Goal: Task Accomplishment & Management: Complete application form

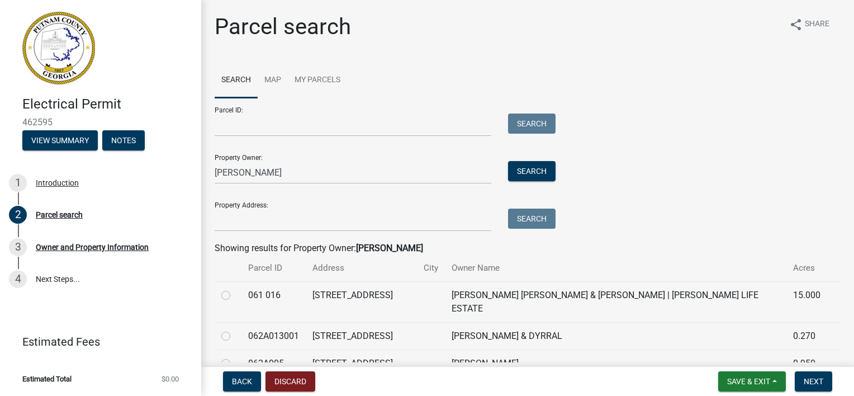
scroll to position [220, 0]
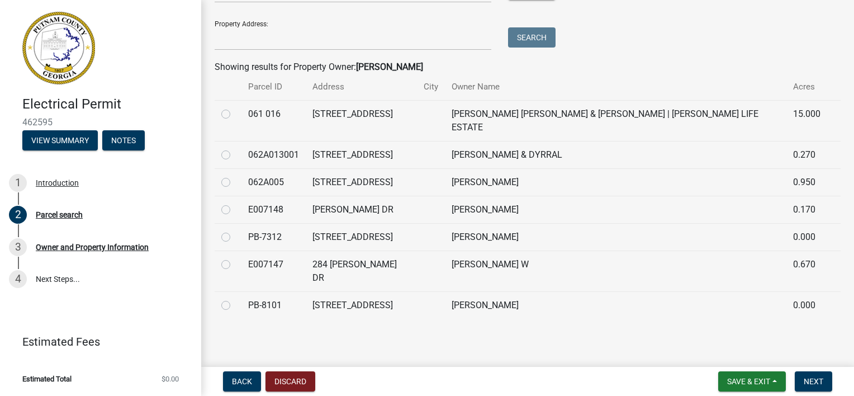
click at [445, 268] on td at bounding box center [431, 270] width 28 height 41
click at [235, 258] on label at bounding box center [235, 258] width 0 height 0
click at [235, 265] on input "radio" at bounding box center [238, 261] width 7 height 7
radio input "true"
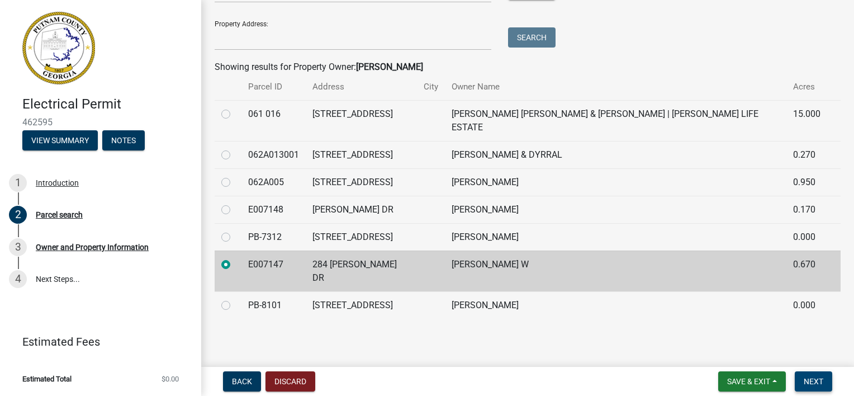
click at [807, 384] on span "Next" at bounding box center [814, 381] width 20 height 9
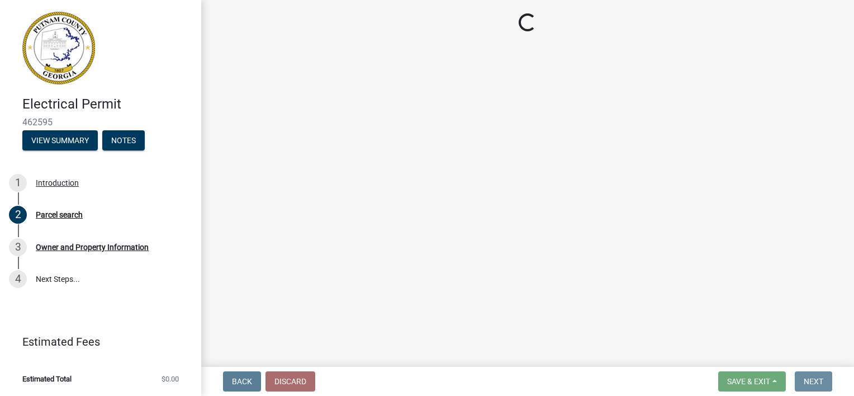
scroll to position [0, 0]
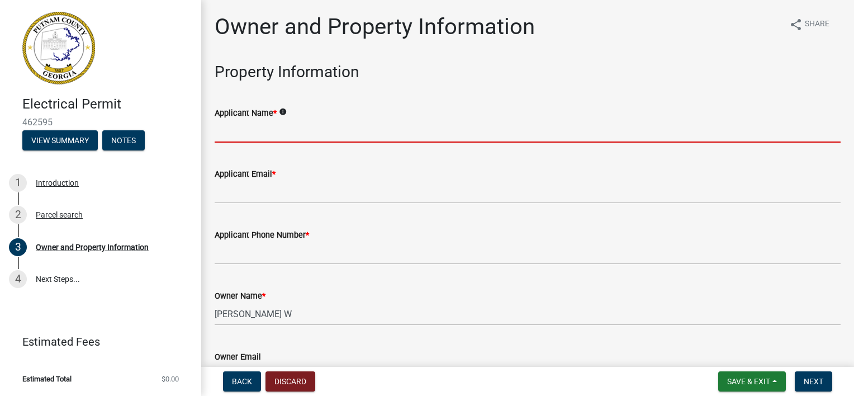
click at [292, 134] on input "Applicant Name *" at bounding box center [528, 131] width 626 height 23
type input "[PERSON_NAME]"
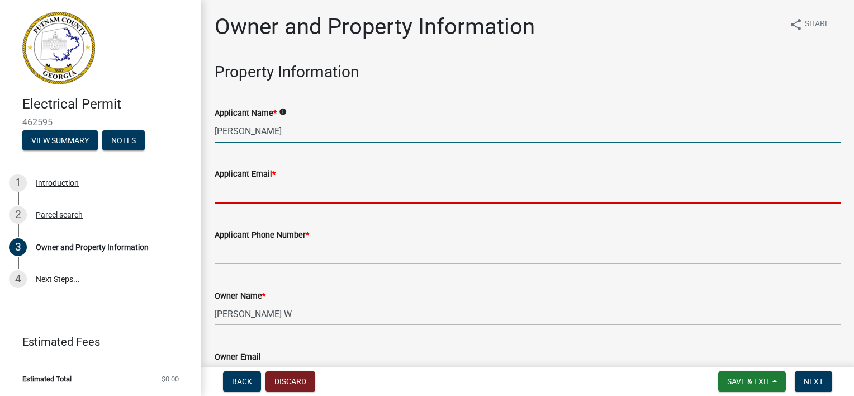
click at [301, 191] on input "Applicant Email *" at bounding box center [528, 192] width 626 height 23
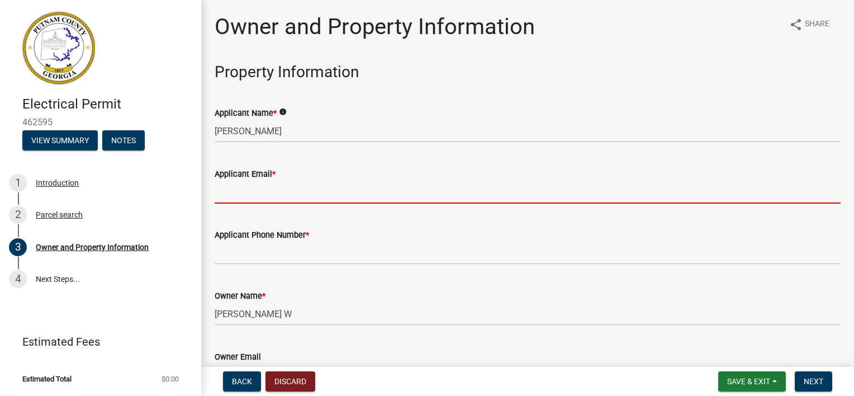
type input "[EMAIL_ADDRESS][DOMAIN_NAME]"
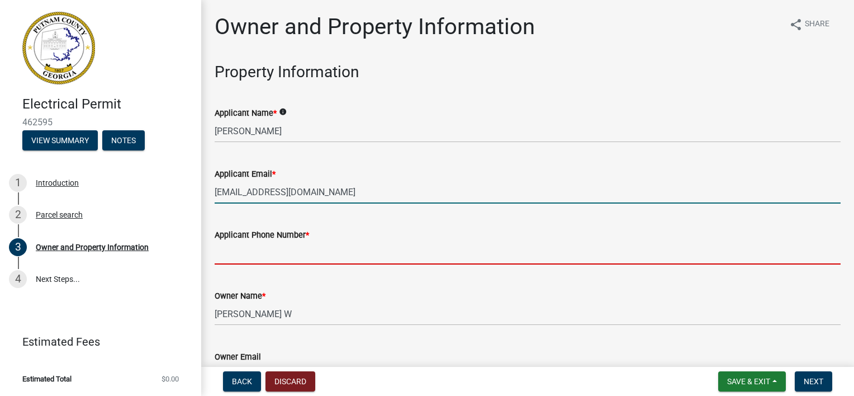
type input "4783963429"
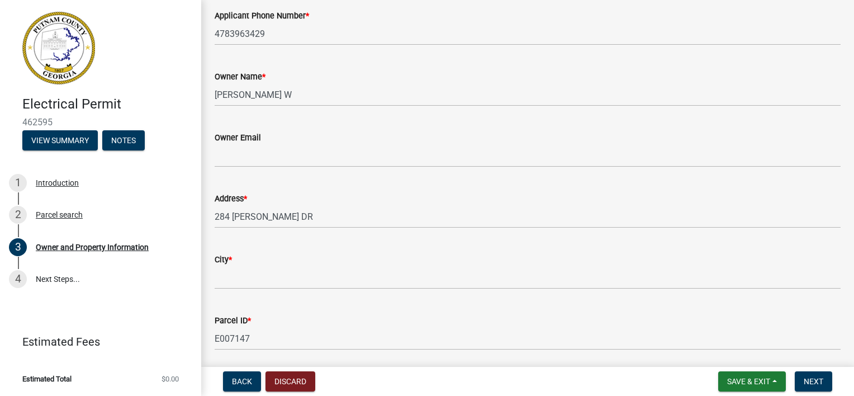
scroll to position [223, 0]
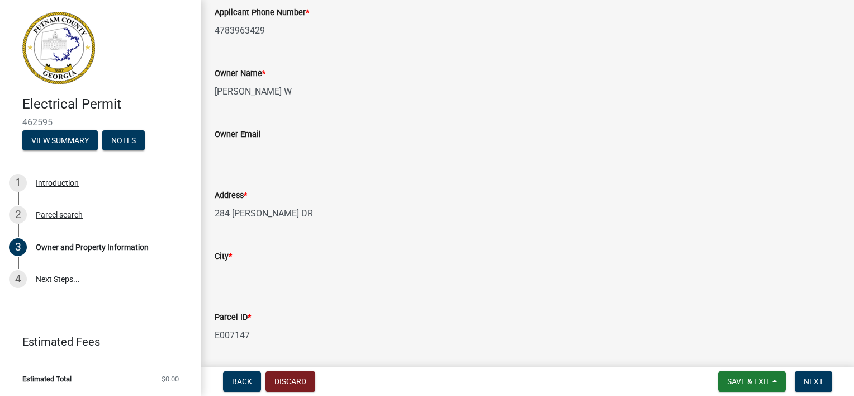
click at [322, 166] on wm-data-entity-input "Owner Email" at bounding box center [528, 142] width 626 height 61
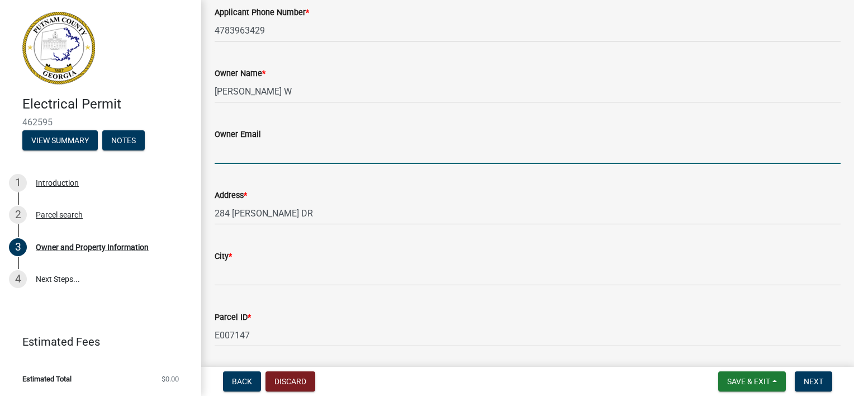
click at [315, 151] on input "Owner Email" at bounding box center [528, 152] width 626 height 23
type input "[EMAIL_ADDRESS][DOMAIN_NAME]"
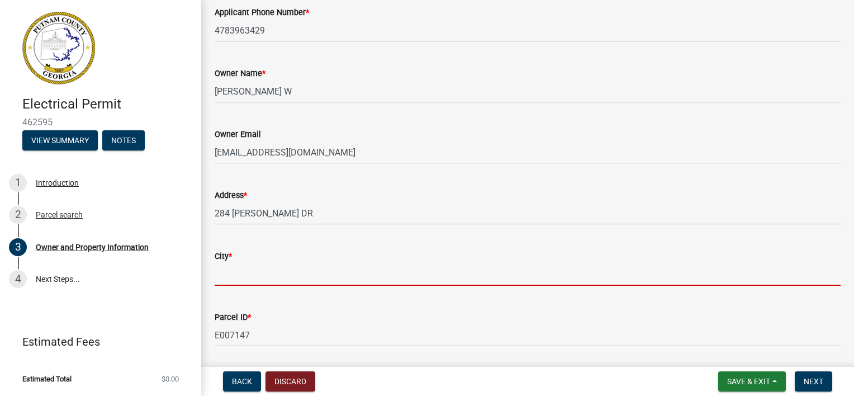
click at [278, 264] on input "City *" at bounding box center [528, 274] width 626 height 23
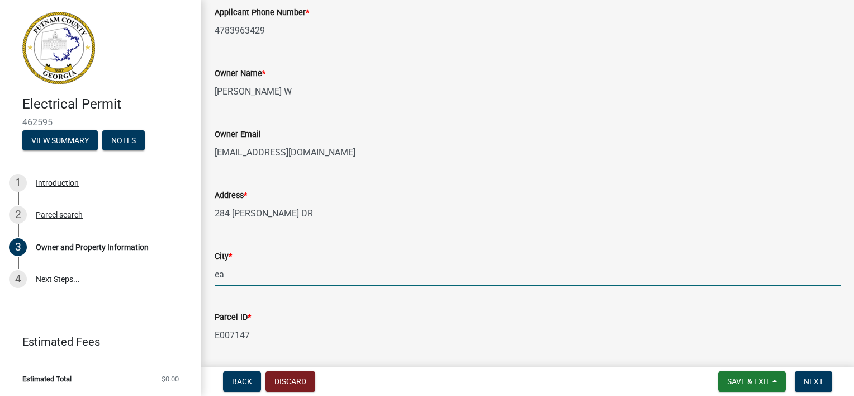
type input "EATONTON"
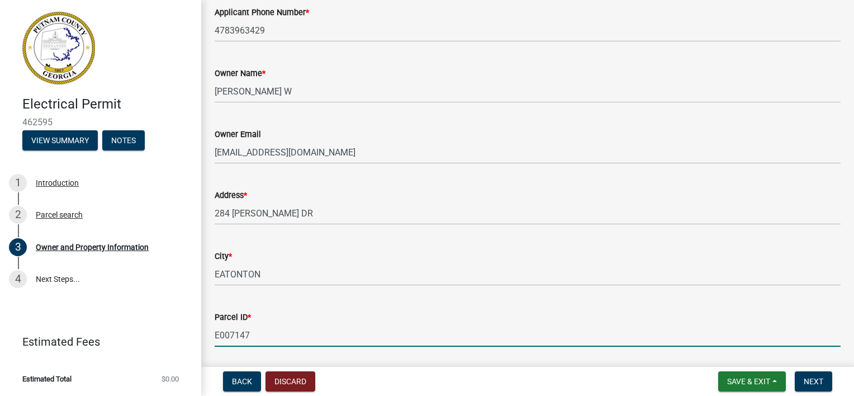
drag, startPoint x: 816, startPoint y: 381, endPoint x: 584, endPoint y: 344, distance: 234.4
click at [584, 344] on input "E007147" at bounding box center [528, 335] width 626 height 23
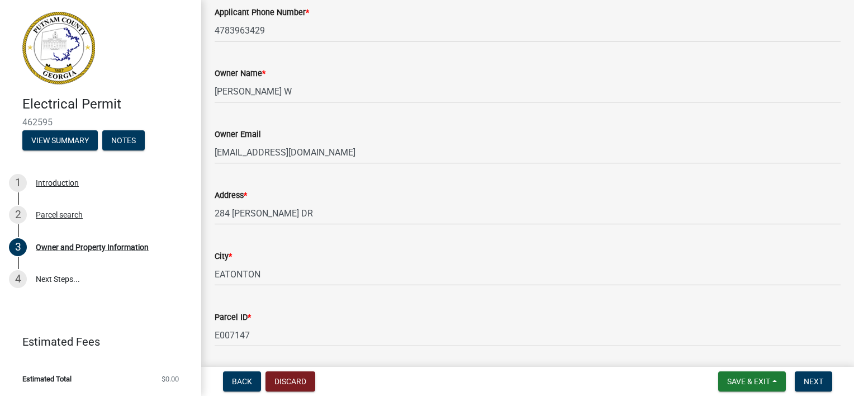
drag, startPoint x: 803, startPoint y: 380, endPoint x: 816, endPoint y: 77, distance: 303.3
click at [816, 77] on div "Owner Name *" at bounding box center [528, 73] width 626 height 13
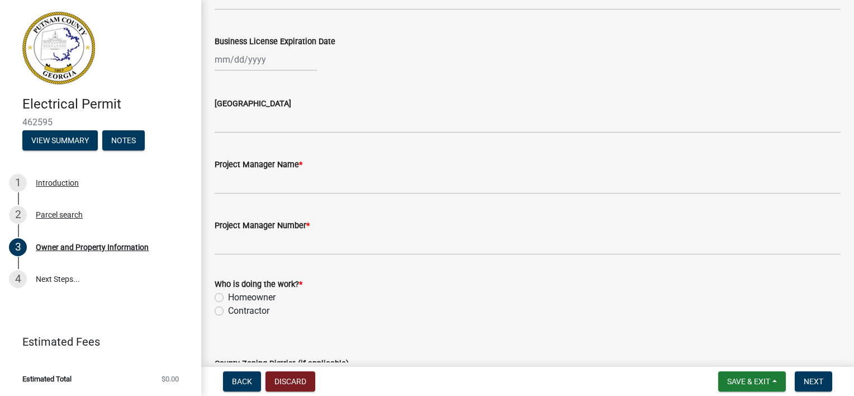
scroll to position [1701, 0]
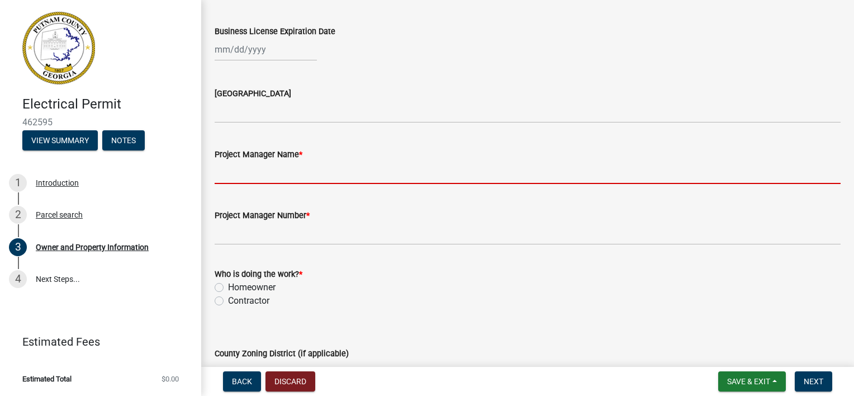
click at [347, 173] on input "Project Manager Name *" at bounding box center [528, 172] width 626 height 23
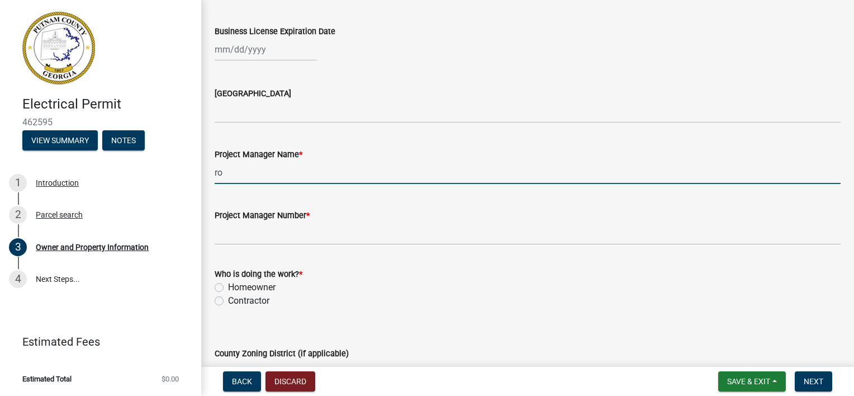
type input "[PERSON_NAME]"
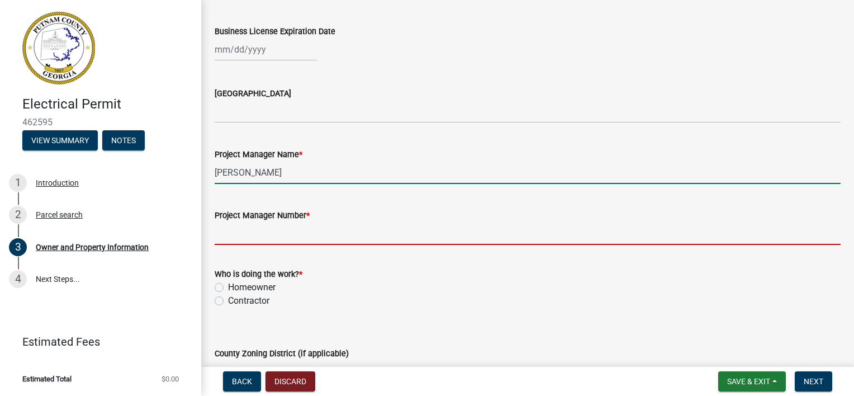
click at [324, 240] on input "Project Manager Number *" at bounding box center [528, 233] width 626 height 23
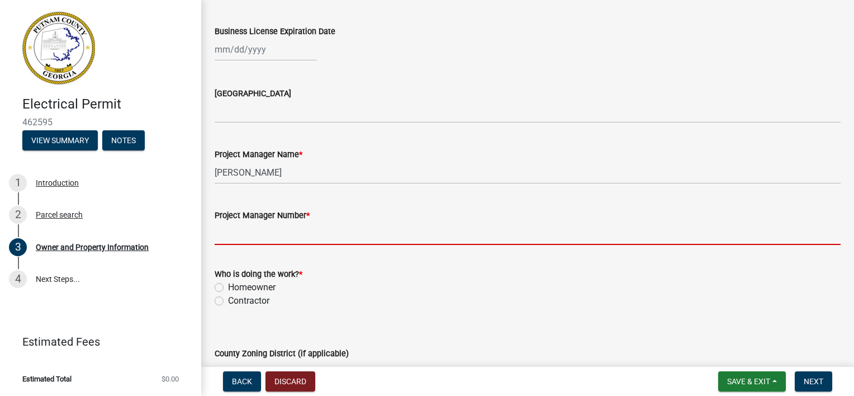
type input "4783963429"
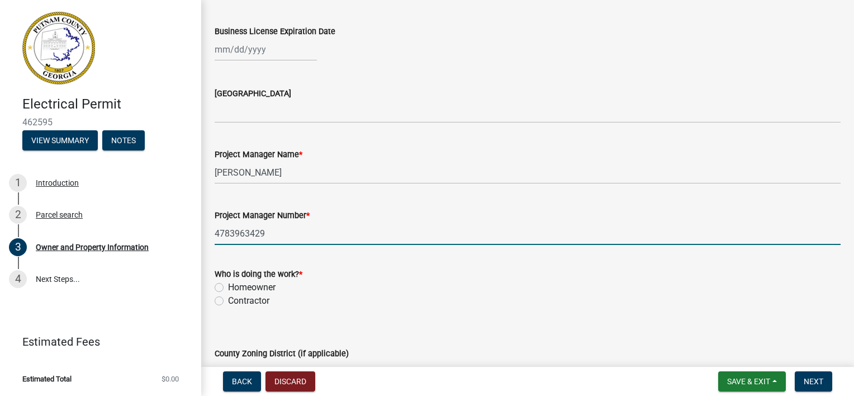
click at [228, 284] on label "Homeowner" at bounding box center [252, 287] width 48 height 13
click at [228, 284] on input "Homeowner" at bounding box center [231, 284] width 7 height 7
radio input "true"
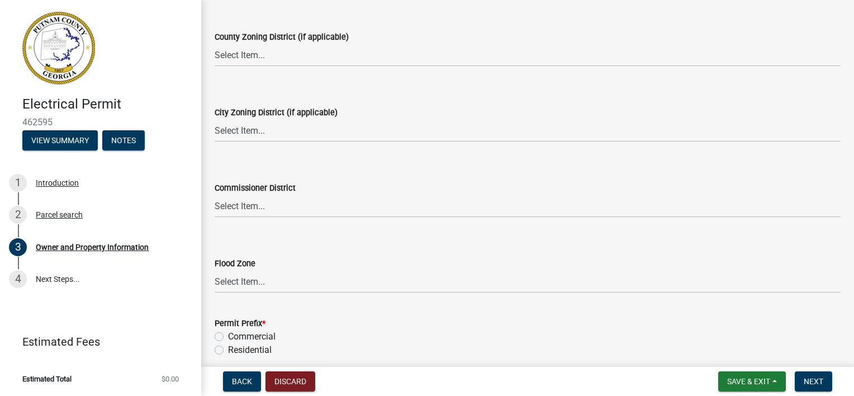
scroll to position [2065, 0]
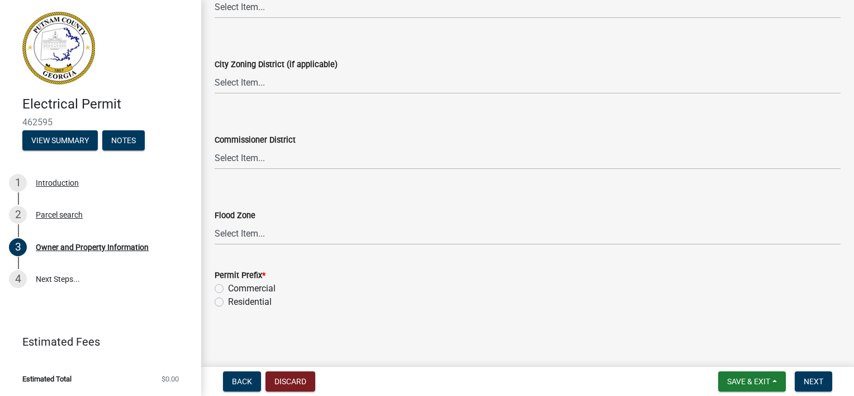
click at [228, 301] on label "Residential" at bounding box center [250, 301] width 44 height 13
click at [228, 301] on input "Residential" at bounding box center [231, 298] width 7 height 7
radio input "true"
click at [810, 376] on button "Next" at bounding box center [813, 381] width 37 height 20
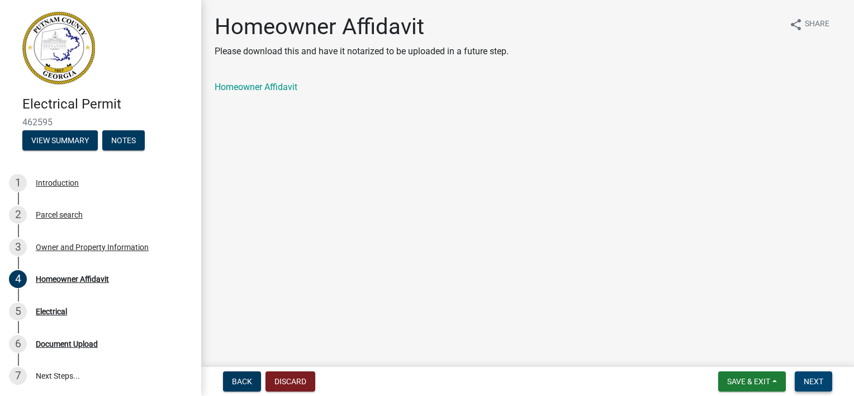
click at [819, 382] on span "Next" at bounding box center [814, 381] width 20 height 9
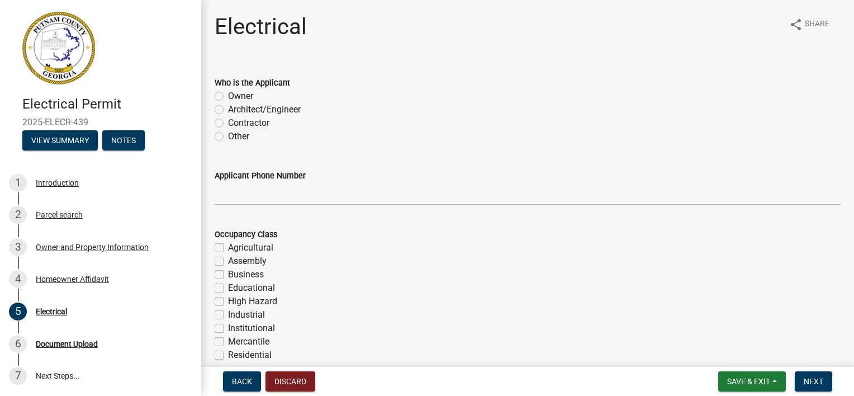
click at [228, 94] on label "Owner" at bounding box center [240, 95] width 25 height 13
click at [228, 94] on input "Owner" at bounding box center [231, 92] width 7 height 7
radio input "true"
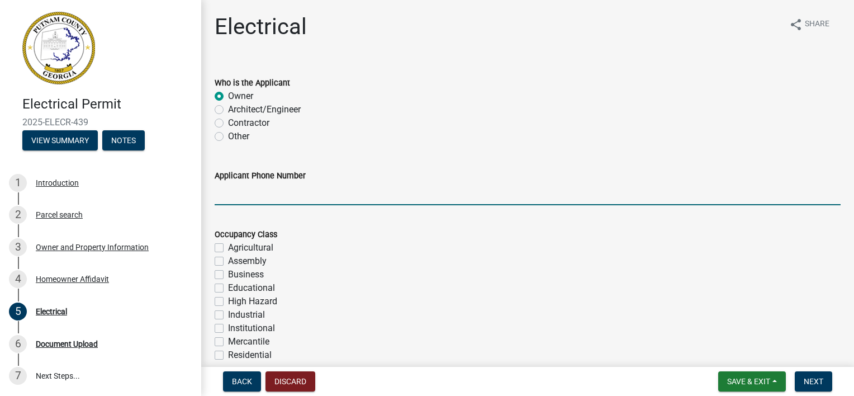
click at [280, 201] on input "Applicant Phone Number" at bounding box center [528, 193] width 626 height 23
type input "4783963429"
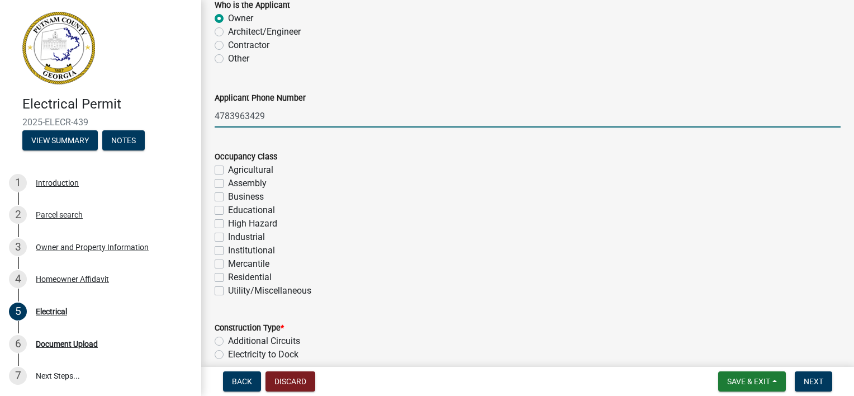
scroll to position [82, 0]
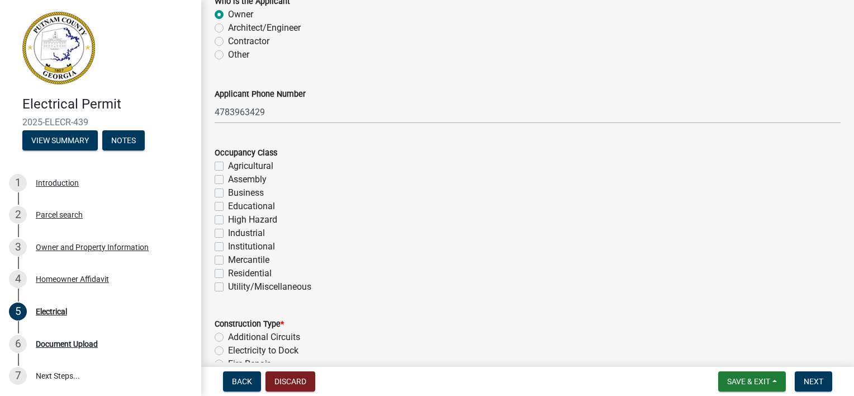
click at [228, 275] on label "Residential" at bounding box center [250, 273] width 44 height 13
click at [228, 274] on input "Residential" at bounding box center [231, 270] width 7 height 7
checkbox input "true"
checkbox input "false"
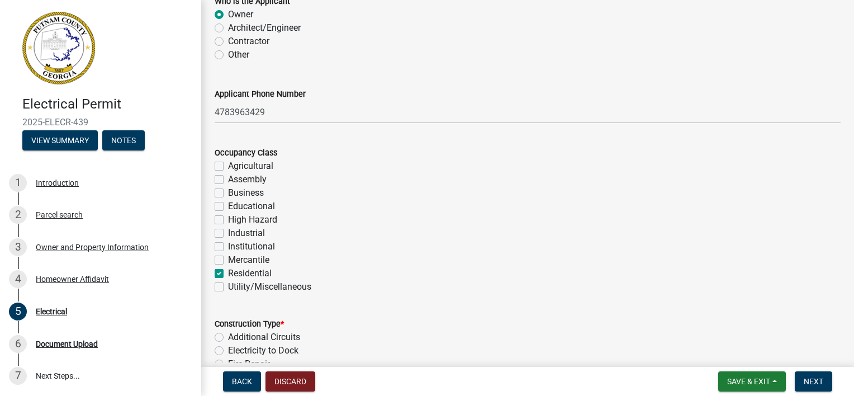
checkbox input "false"
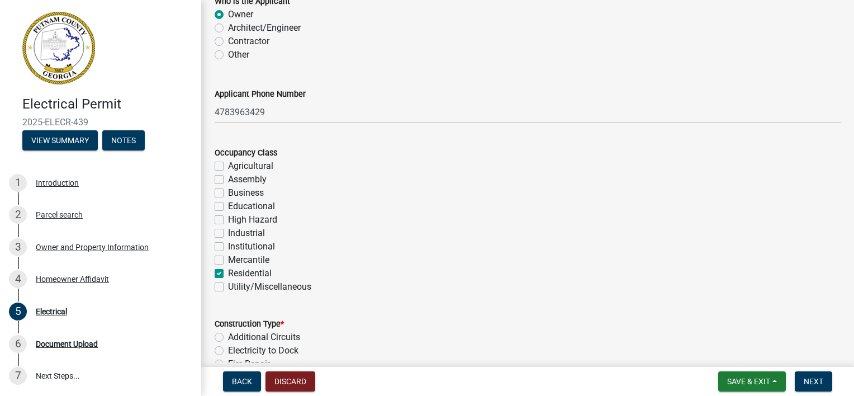
checkbox input "false"
checkbox input "true"
checkbox input "false"
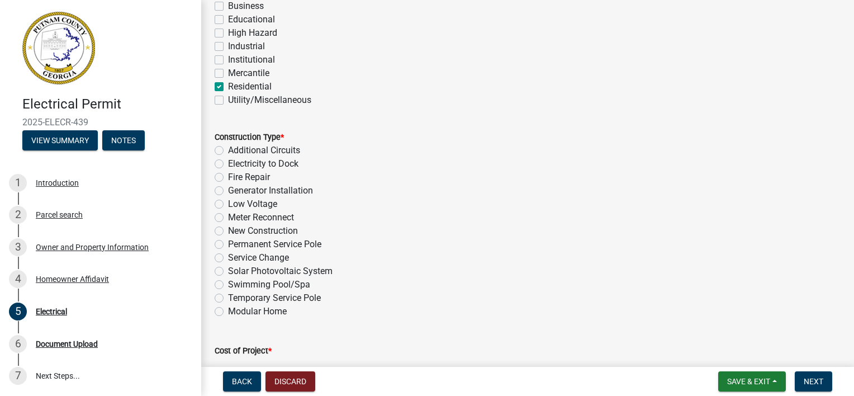
scroll to position [266, 0]
click at [228, 302] on label "Temporary Service Pole" at bounding box center [274, 300] width 93 height 13
click at [228, 301] on input "Temporary Service Pole" at bounding box center [231, 297] width 7 height 7
radio input "true"
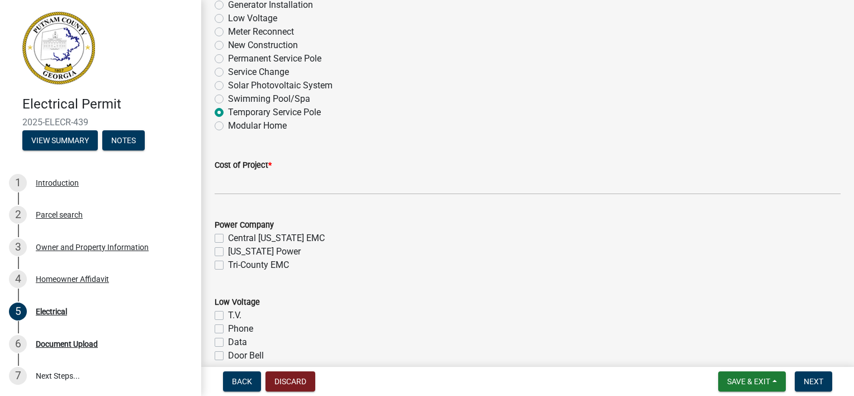
scroll to position [489, 0]
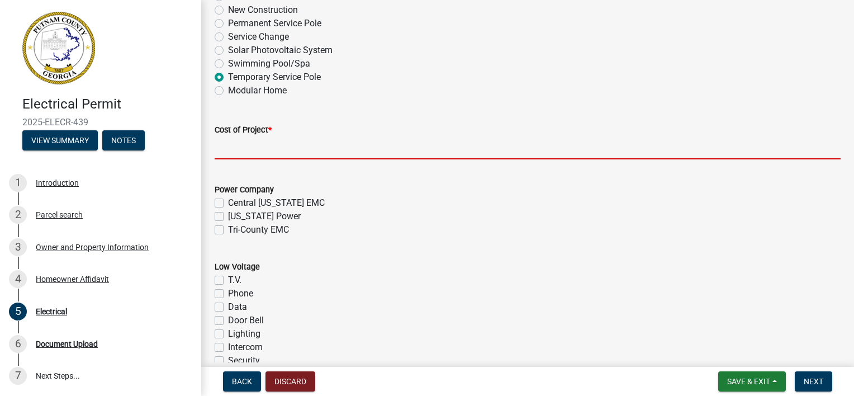
click at [265, 155] on input "text" at bounding box center [528, 147] width 626 height 23
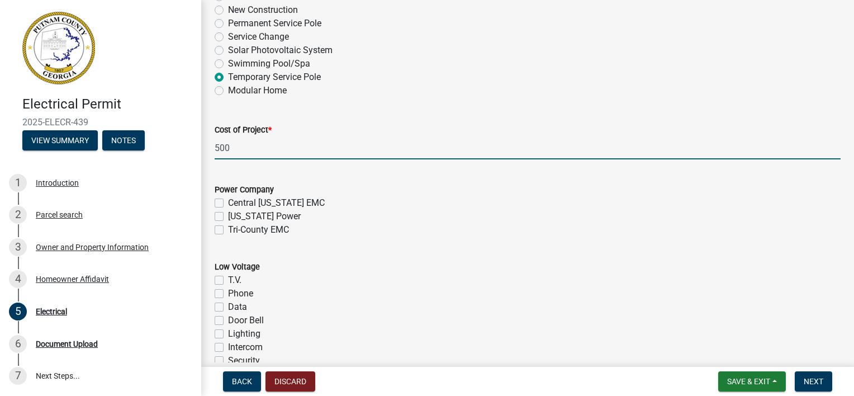
type input "500"
click at [228, 216] on label "[US_STATE] Power" at bounding box center [264, 216] width 73 height 13
click at [228, 216] on input "[US_STATE] Power" at bounding box center [231, 213] width 7 height 7
checkbox input "true"
checkbox input "false"
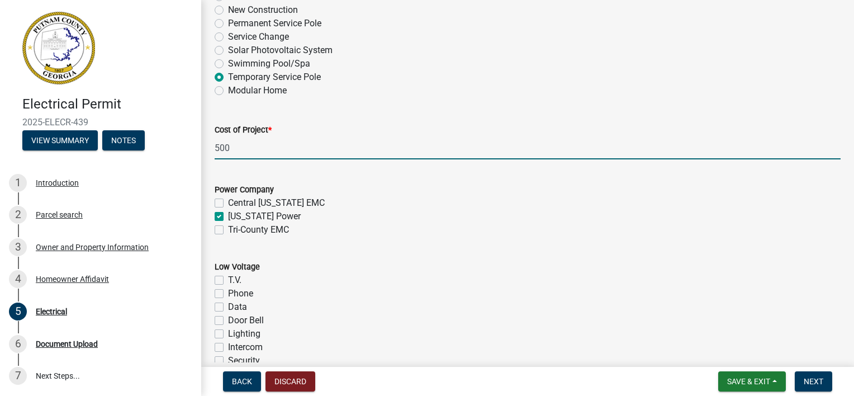
checkbox input "true"
checkbox input "false"
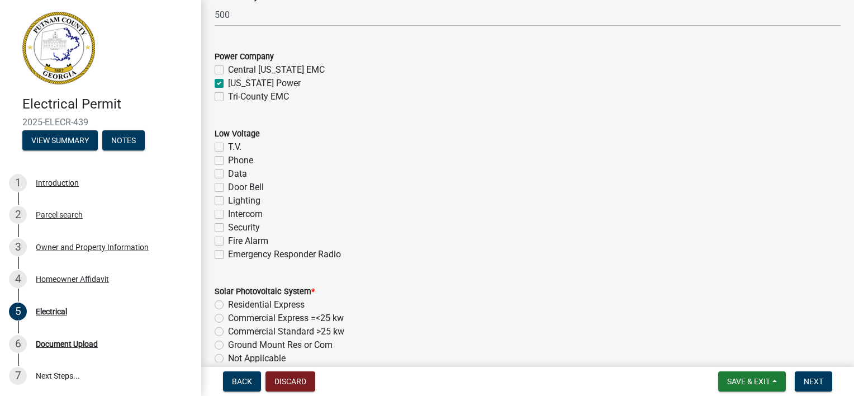
scroll to position [624, 0]
click at [228, 142] on label "T.V." at bounding box center [234, 145] width 13 height 13
click at [228, 142] on input "T.V." at bounding box center [231, 142] width 7 height 7
checkbox input "true"
checkbox input "false"
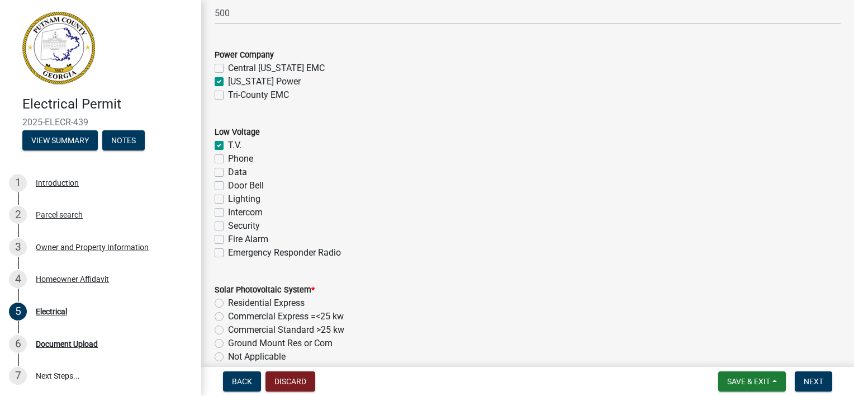
checkbox input "false"
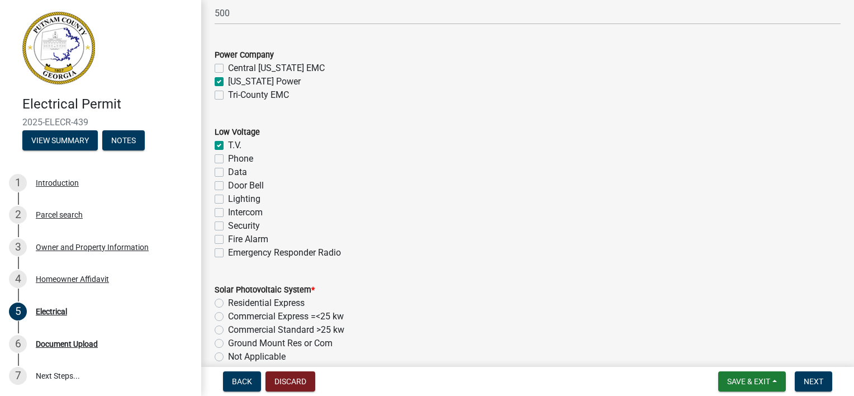
checkbox input "false"
click at [228, 360] on label "Not Applicable" at bounding box center [257, 356] width 58 height 13
click at [228, 357] on input "Not Applicable" at bounding box center [231, 353] width 7 height 7
radio input "true"
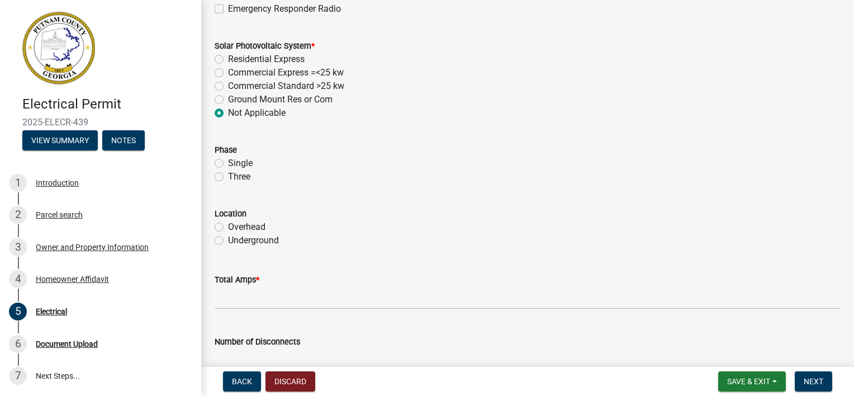
scroll to position [911, 0]
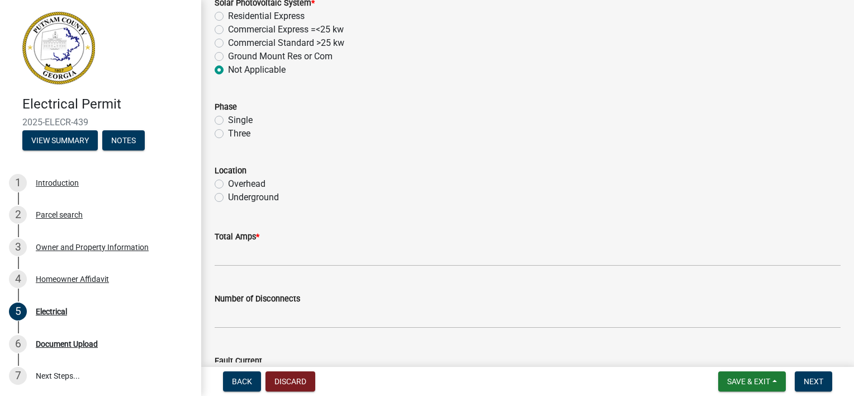
click at [228, 187] on label "Overhead" at bounding box center [246, 183] width 37 height 13
click at [228, 185] on input "Overhead" at bounding box center [231, 180] width 7 height 7
radio input "true"
click at [228, 122] on label "Single" at bounding box center [240, 120] width 25 height 13
click at [228, 121] on input "Single" at bounding box center [231, 117] width 7 height 7
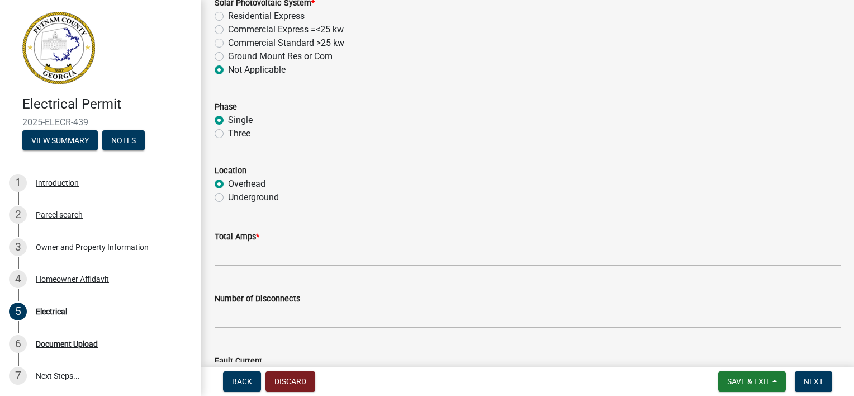
radio input "true"
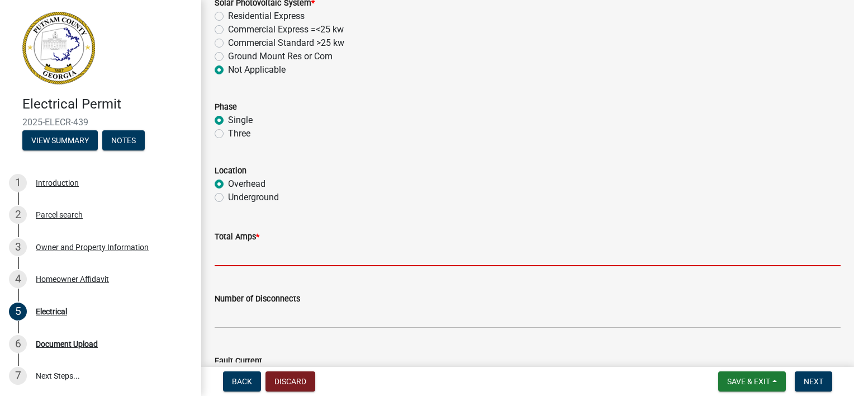
click at [253, 266] on input "text" at bounding box center [528, 254] width 626 height 23
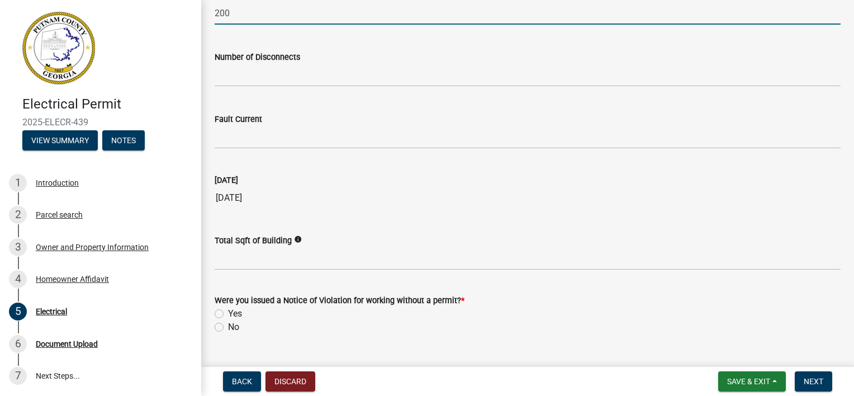
scroll to position [1177, 0]
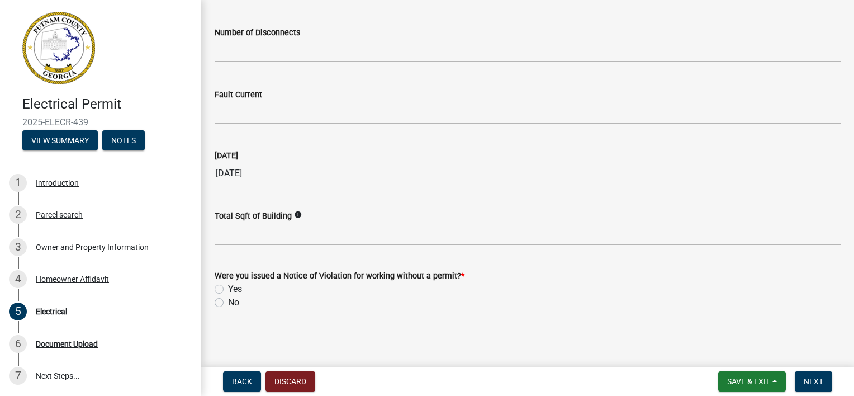
type input "200"
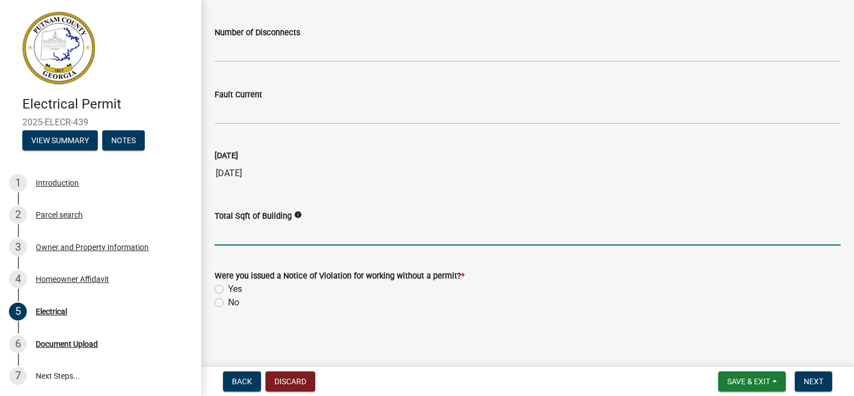
click at [283, 235] on input "text" at bounding box center [528, 234] width 626 height 23
type input "300"
click at [228, 300] on label "No" at bounding box center [233, 302] width 11 height 13
click at [228, 300] on input "No" at bounding box center [231, 299] width 7 height 7
radio input "true"
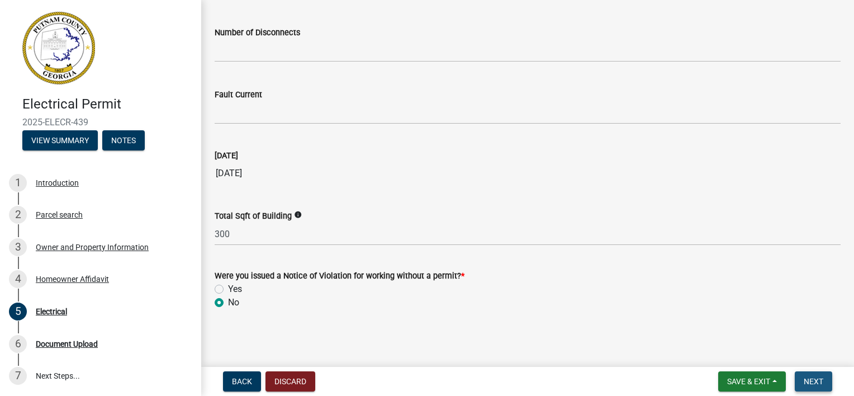
click at [803, 382] on button "Next" at bounding box center [813, 381] width 37 height 20
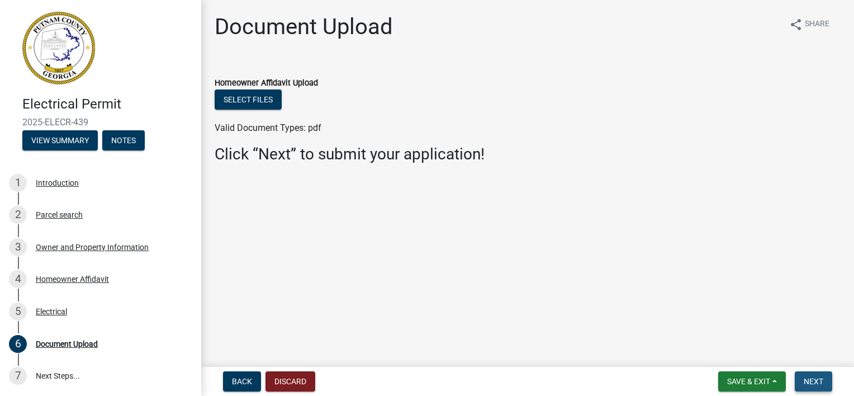
click at [811, 379] on span "Next" at bounding box center [814, 381] width 20 height 9
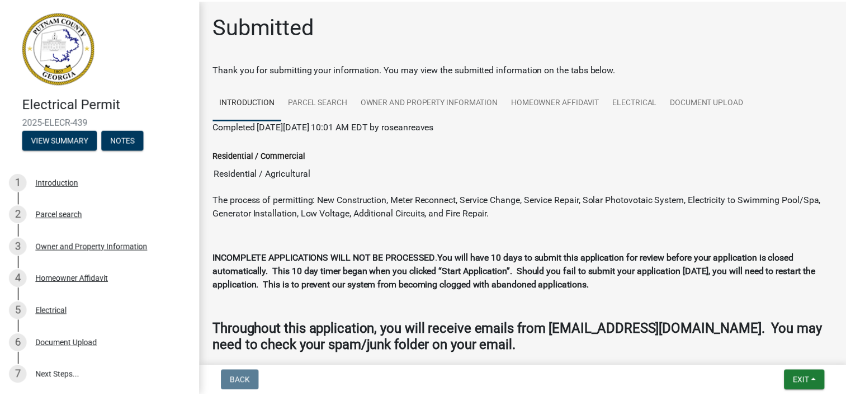
scroll to position [58, 0]
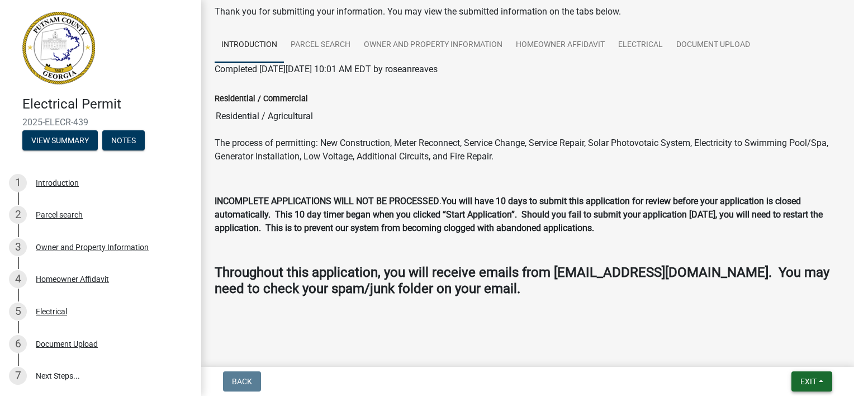
click at [819, 387] on button "Exit" at bounding box center [812, 381] width 41 height 20
click at [791, 356] on button "Save & Exit" at bounding box center [788, 352] width 89 height 27
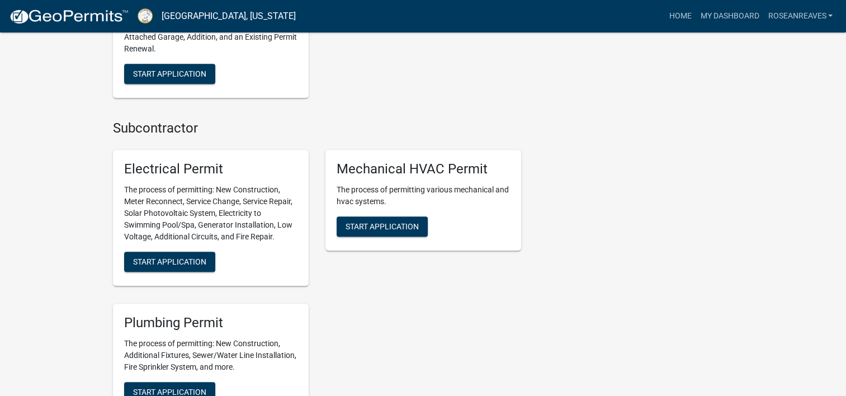
scroll to position [614, 0]
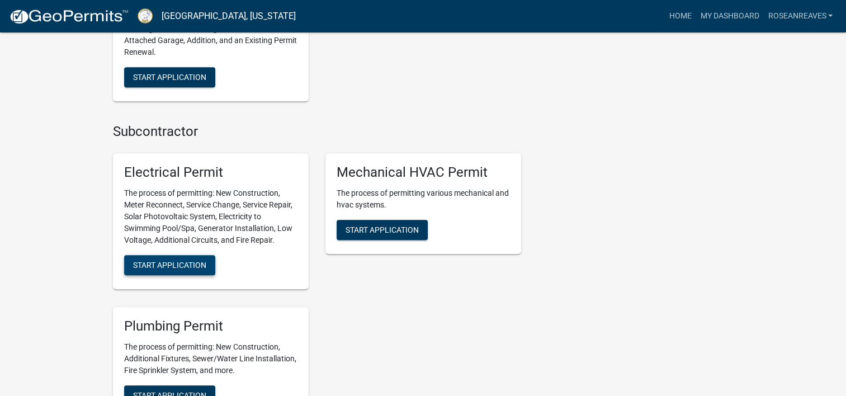
click at [174, 261] on span "Start Application" at bounding box center [169, 265] width 73 height 9
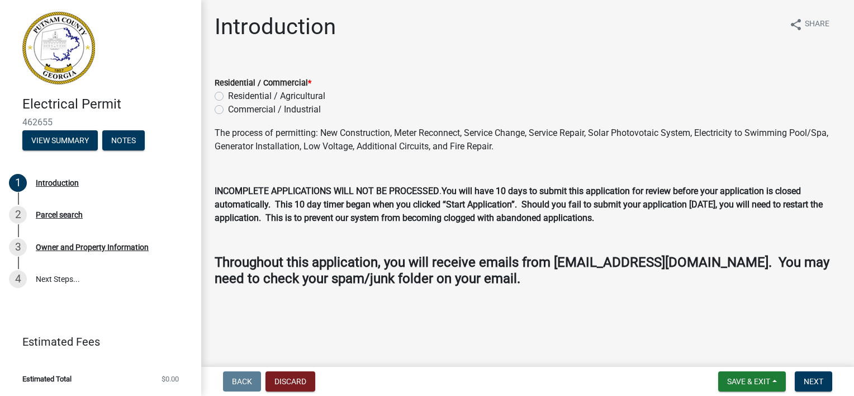
click at [228, 94] on label "Residential / Agricultural" at bounding box center [276, 95] width 97 height 13
click at [228, 94] on input "Residential / Agricultural" at bounding box center [231, 92] width 7 height 7
radio input "true"
click at [821, 373] on button "Next" at bounding box center [813, 381] width 37 height 20
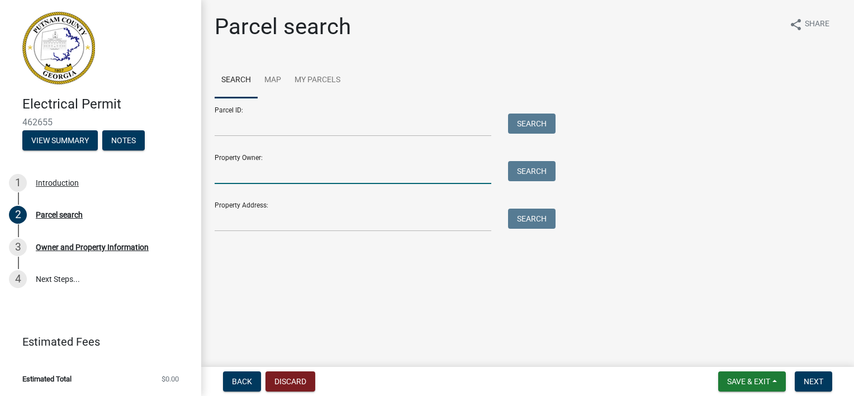
click at [248, 179] on input "Property Owner:" at bounding box center [353, 172] width 277 height 23
type input "[PERSON_NAME]"
click at [547, 169] on button "Search" at bounding box center [532, 171] width 48 height 20
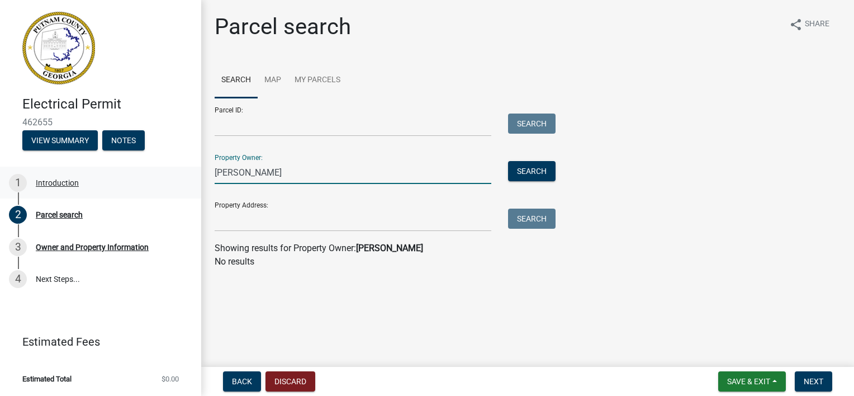
drag, startPoint x: 400, startPoint y: 178, endPoint x: 196, endPoint y: 179, distance: 204.6
click at [196, 179] on div "Electrical Permit 462655 View Summary Notes 1 Introduction 2 Parcel search 3 Ow…" at bounding box center [427, 198] width 854 height 396
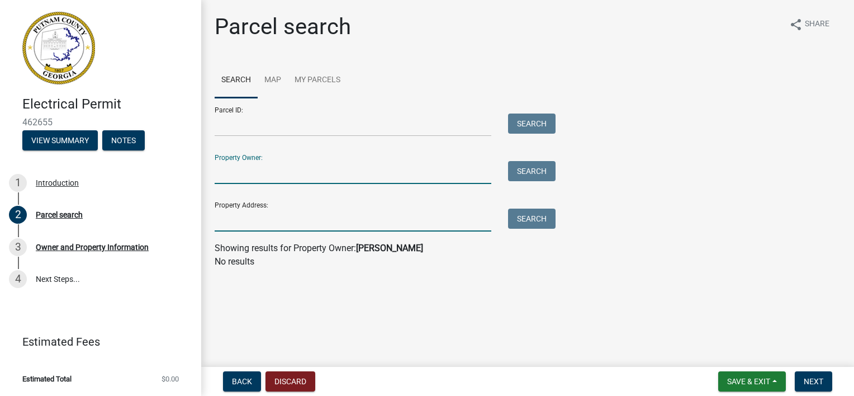
click at [233, 226] on input "Property Address:" at bounding box center [353, 220] width 277 height 23
type input "[STREET_ADDRESS]"
type input "[PERSON_NAME]"
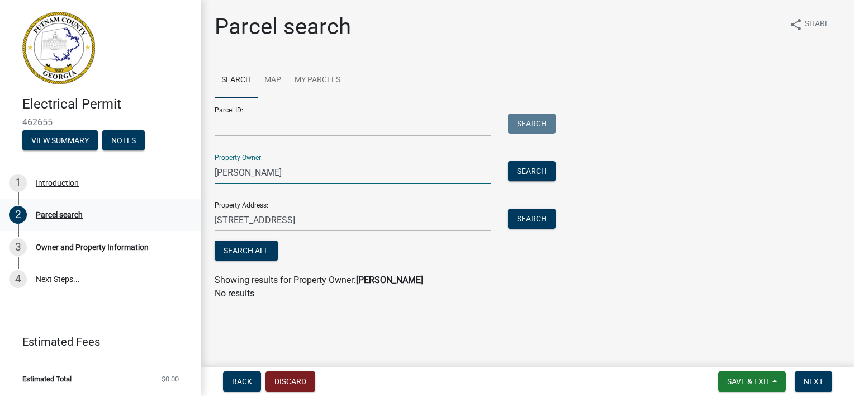
drag, startPoint x: 307, startPoint y: 177, endPoint x: 192, endPoint y: 209, distance: 119.7
click at [192, 209] on div "Electrical Permit 462655 View Summary Notes 1 Introduction 2 Parcel search 3 Ow…" at bounding box center [427, 198] width 854 height 396
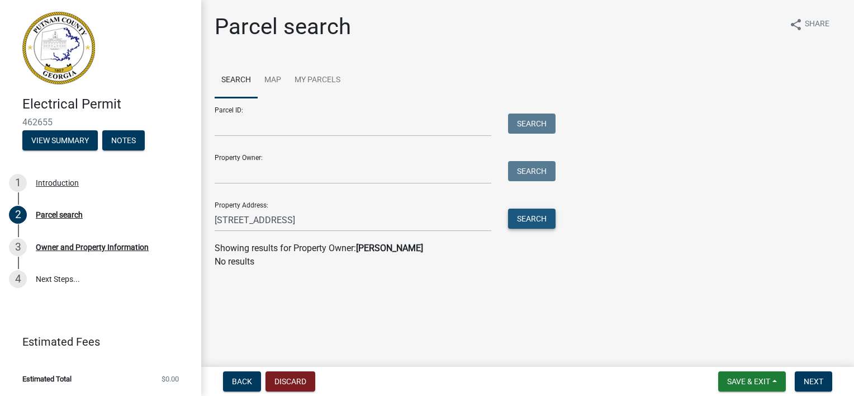
click at [522, 218] on button "Search" at bounding box center [532, 219] width 48 height 20
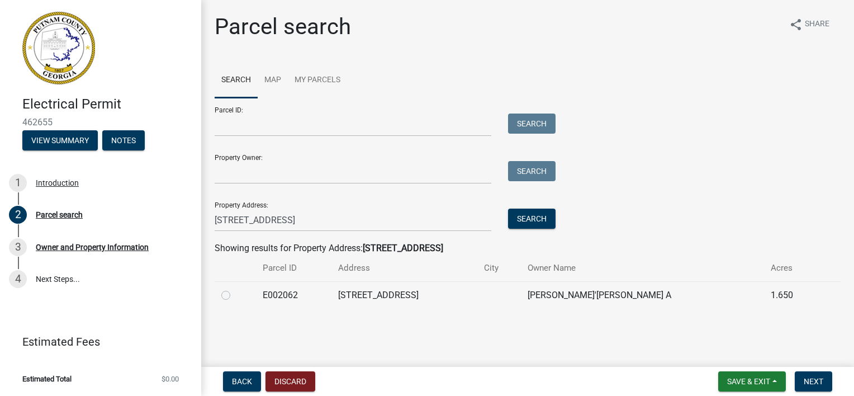
click at [224, 301] on div at bounding box center [235, 295] width 28 height 13
click at [235, 289] on label at bounding box center [235, 289] width 0 height 0
click at [235, 293] on input "radio" at bounding box center [238, 292] width 7 height 7
radio input "true"
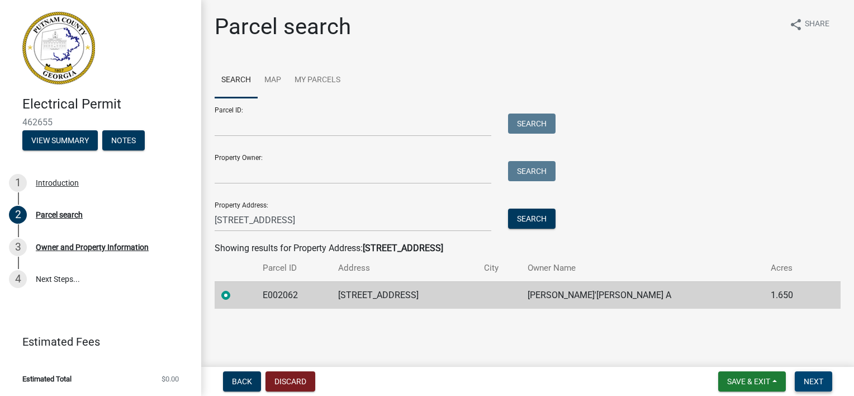
click at [819, 391] on button "Next" at bounding box center [813, 381] width 37 height 20
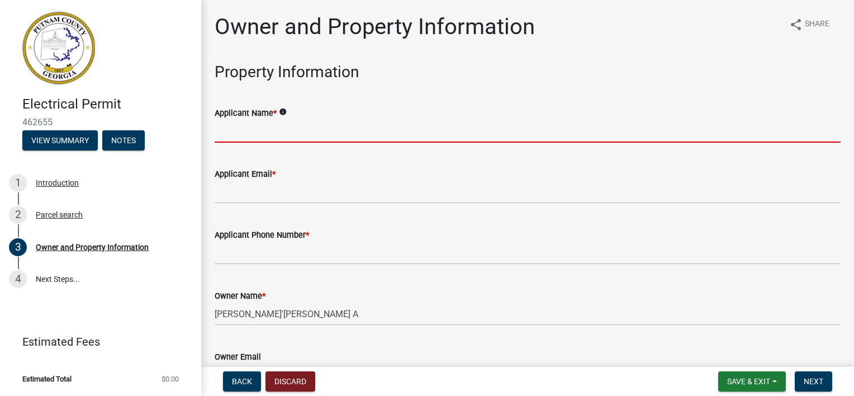
click at [286, 134] on input "Applicant Name *" at bounding box center [528, 131] width 626 height 23
type input "[PERSON_NAME]"
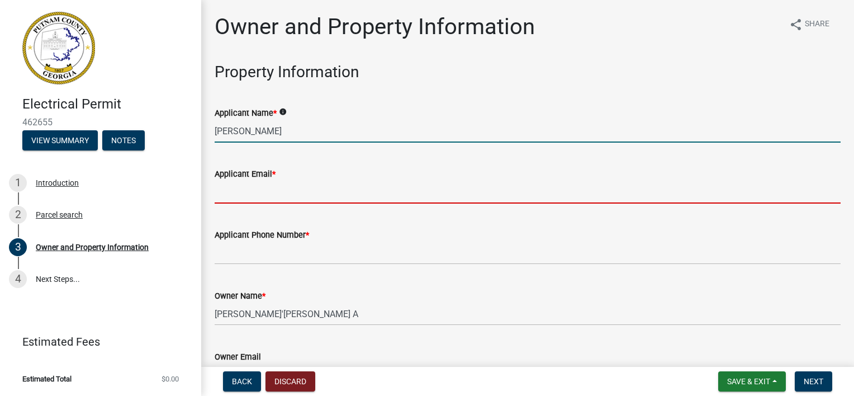
type input "[EMAIL_ADDRESS][DOMAIN_NAME]"
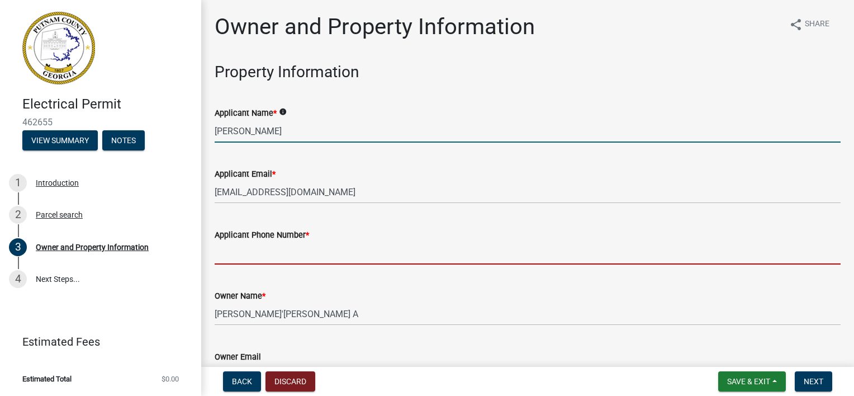
type input "4783963429"
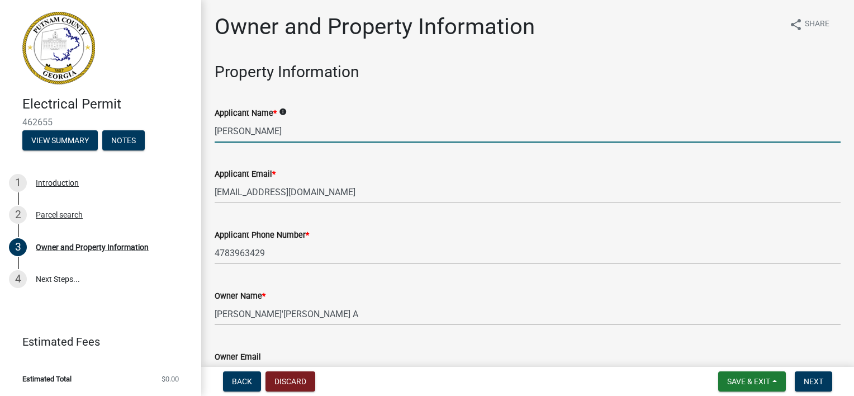
type input "[EMAIL_ADDRESS][DOMAIN_NAME]"
type input "EATONTON"
type input "[PERSON_NAME]"
type input "4783963429"
select select "8"
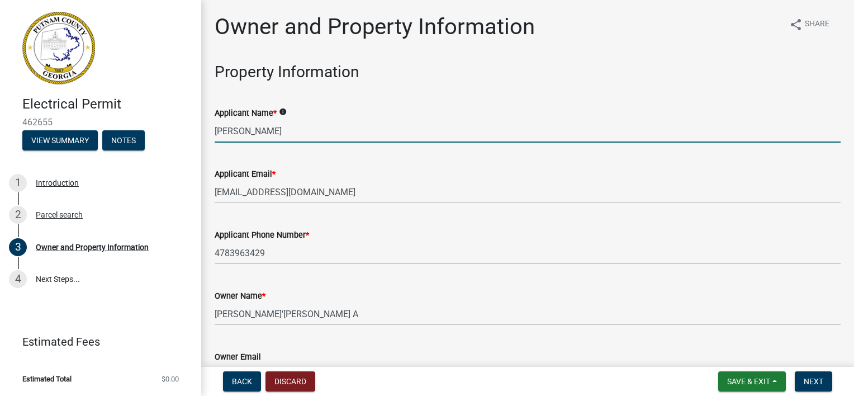
select select "2025"
select select "8"
select select "2025"
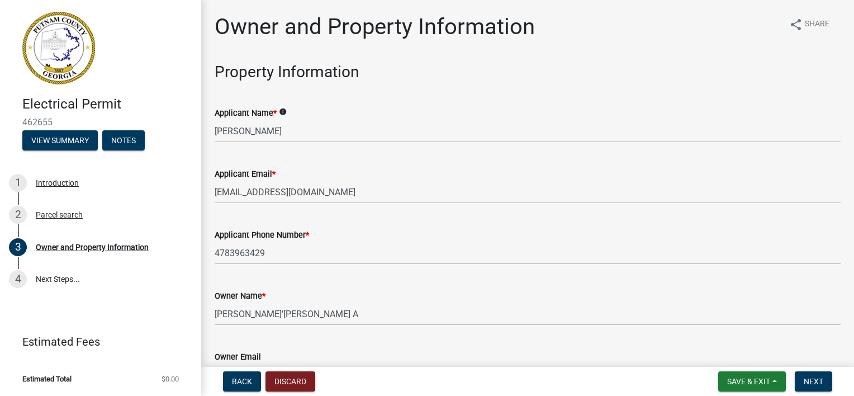
scroll to position [1393, 0]
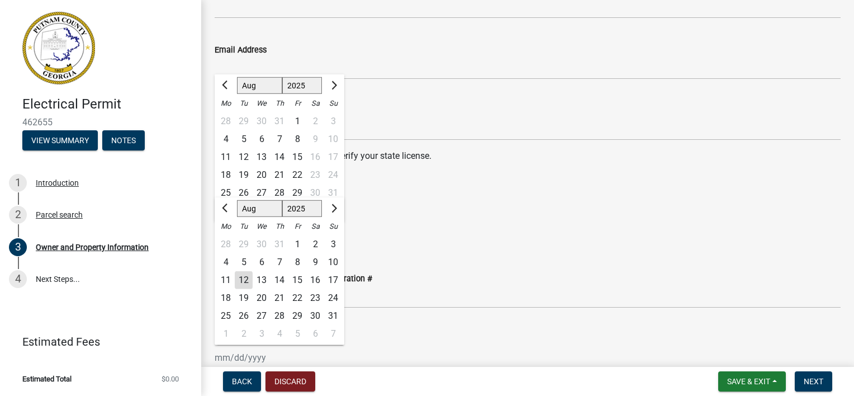
click at [548, 189] on wm-data-entity-input "Please follow the link below to verify your state license. [URL][DOMAIN_NAME]" at bounding box center [528, 171] width 626 height 45
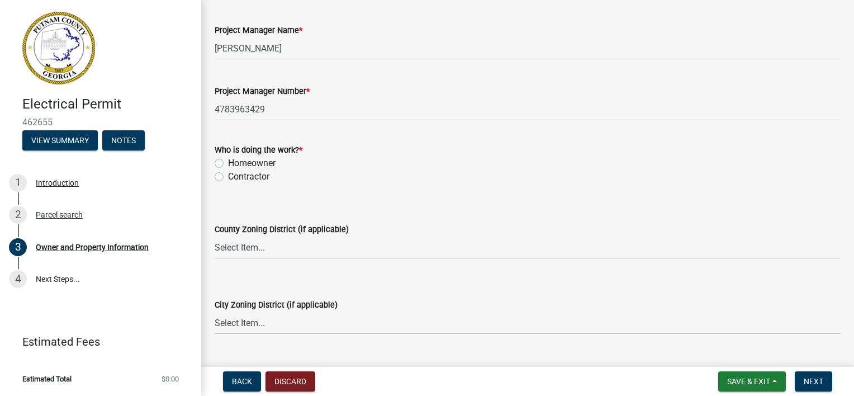
scroll to position [1854, 0]
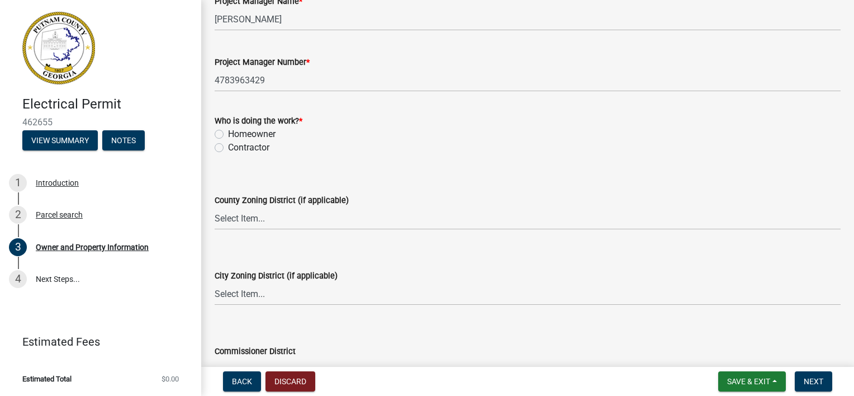
click at [228, 131] on label "Homeowner" at bounding box center [252, 133] width 48 height 13
click at [228, 131] on input "Homeowner" at bounding box center [231, 130] width 7 height 7
radio input "true"
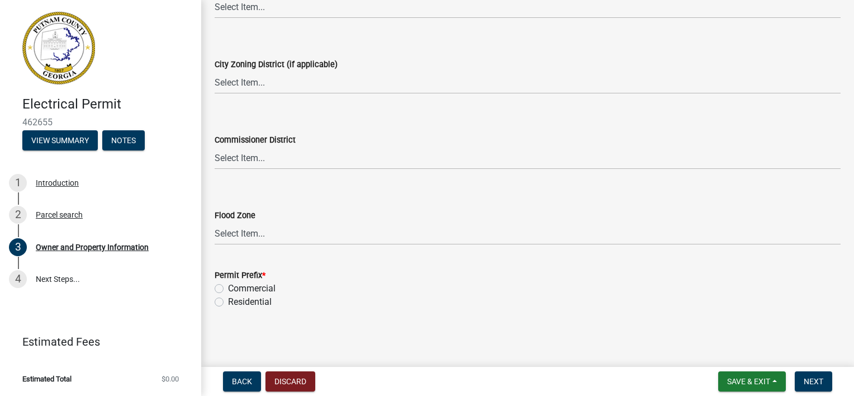
click at [228, 289] on label "Commercial" at bounding box center [252, 288] width 48 height 13
click at [228, 289] on input "Commercial" at bounding box center [231, 285] width 7 height 7
radio input "true"
click at [228, 302] on label "Residential" at bounding box center [250, 301] width 44 height 13
click at [228, 302] on input "Residential" at bounding box center [231, 298] width 7 height 7
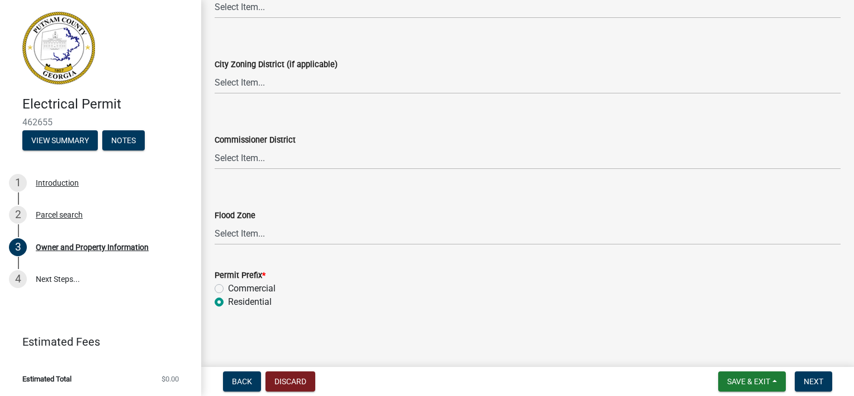
radio input "true"
click at [802, 380] on button "Next" at bounding box center [813, 381] width 37 height 20
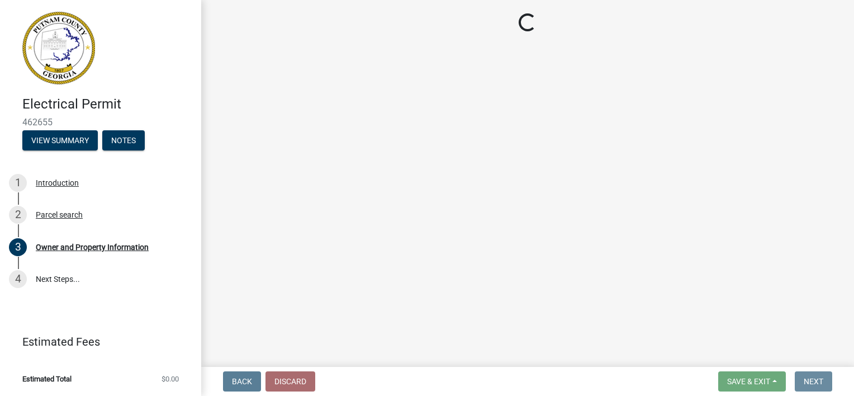
scroll to position [0, 0]
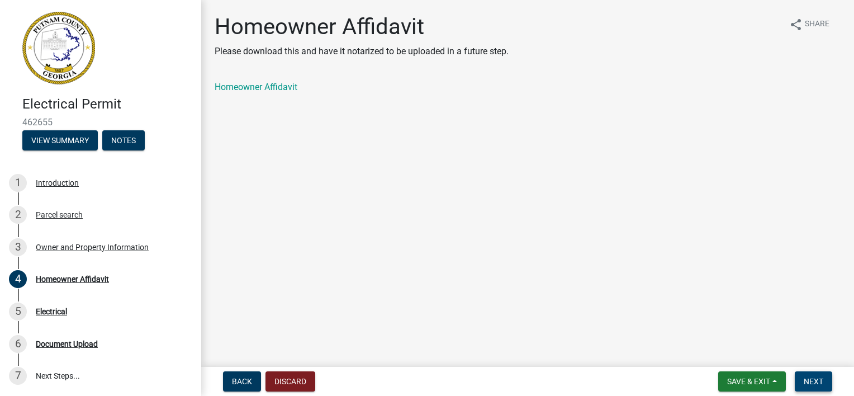
click at [802, 380] on button "Next" at bounding box center [813, 381] width 37 height 20
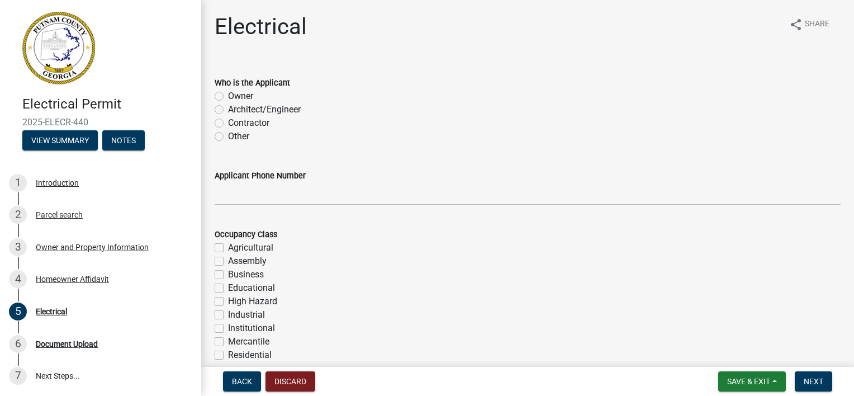
click at [228, 96] on label "Owner" at bounding box center [240, 95] width 25 height 13
click at [228, 96] on input "Owner" at bounding box center [231, 92] width 7 height 7
radio input "true"
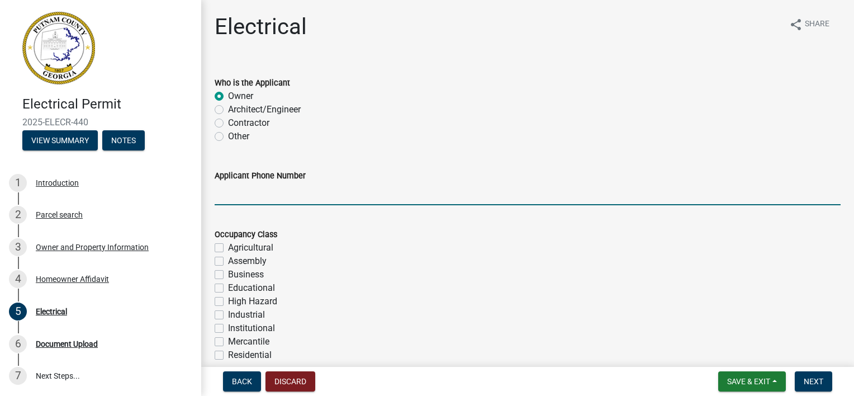
click at [246, 195] on input "Applicant Phone Number" at bounding box center [528, 193] width 626 height 23
type input "4783963429"
type input "500"
type input "200"
type input "300"
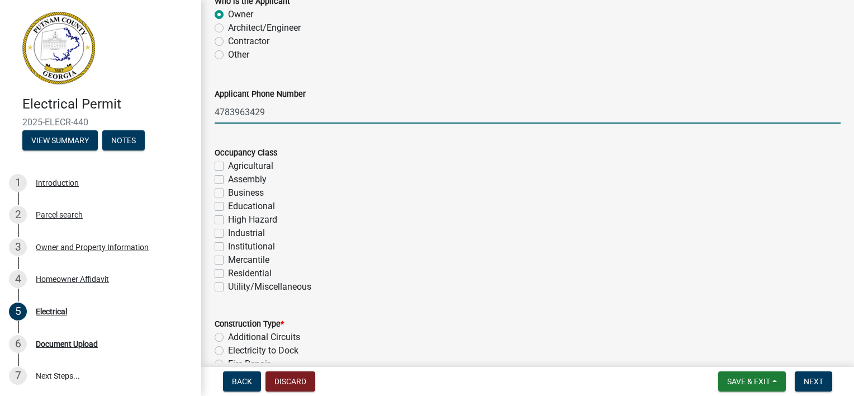
scroll to position [127, 0]
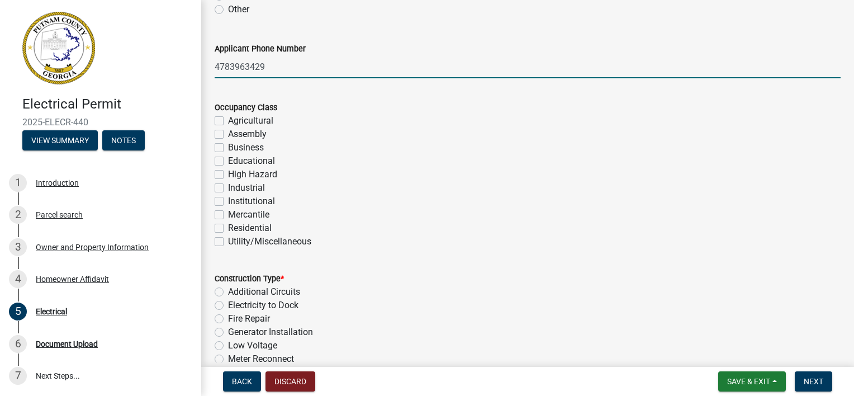
click at [228, 231] on label "Residential" at bounding box center [250, 227] width 44 height 13
click at [228, 229] on input "Residential" at bounding box center [231, 224] width 7 height 7
checkbox input "true"
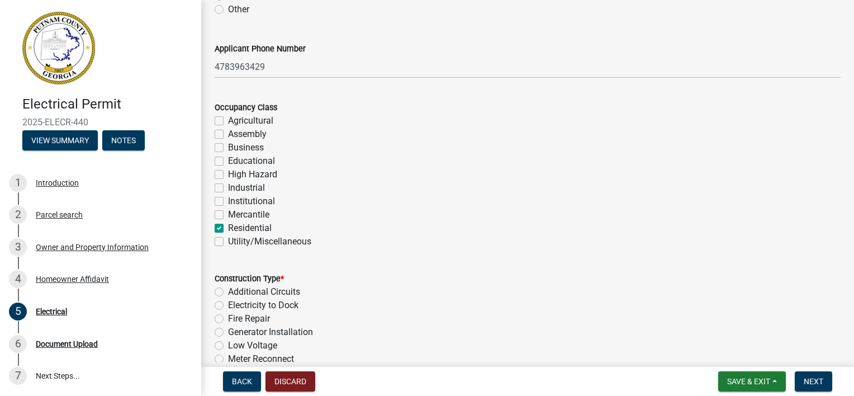
checkbox input "false"
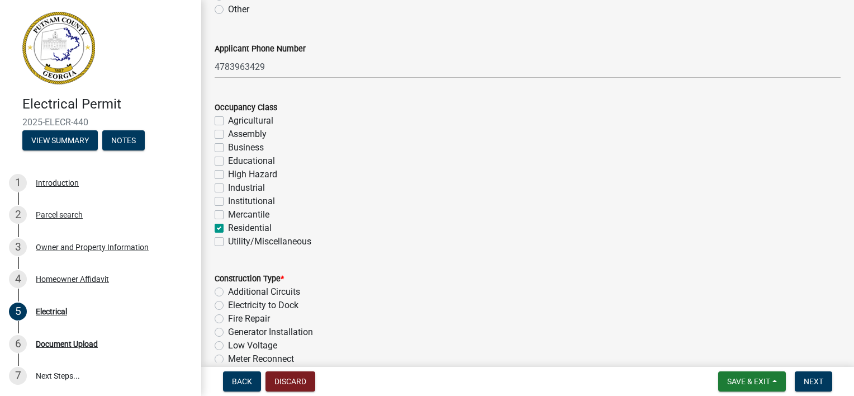
checkbox input "false"
checkbox input "true"
checkbox input "false"
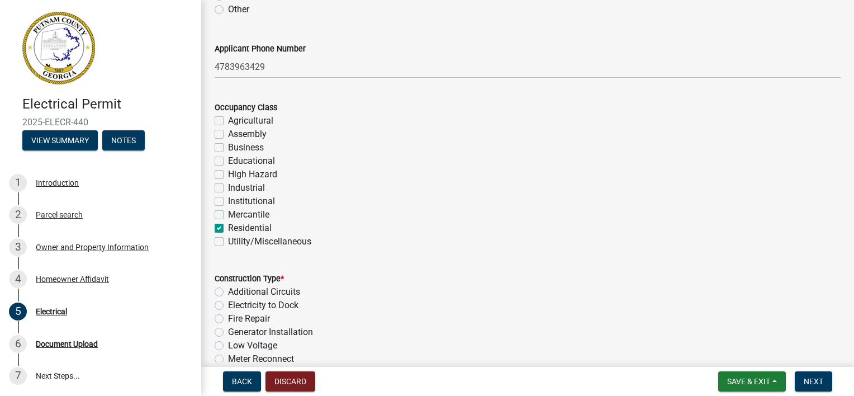
scroll to position [262, 0]
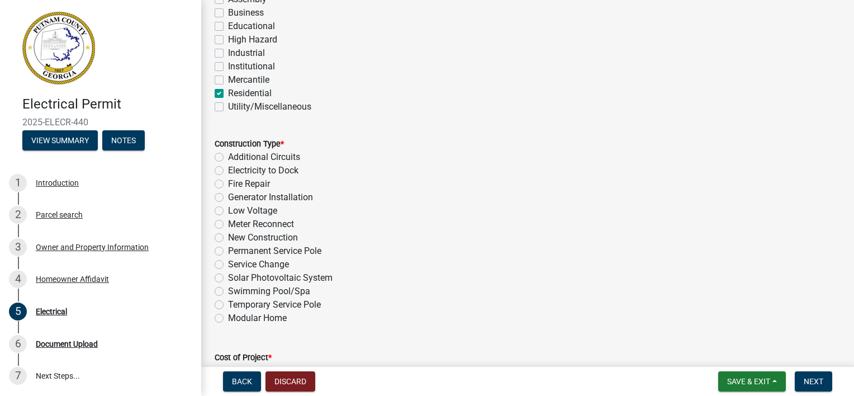
click at [253, 306] on label "Temporary Service Pole" at bounding box center [274, 304] width 93 height 13
click at [235, 305] on input "Temporary Service Pole" at bounding box center [231, 301] width 7 height 7
radio input "true"
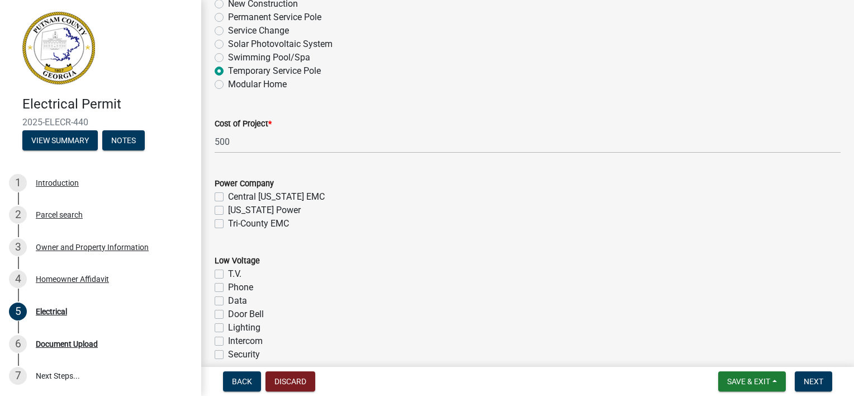
scroll to position [505, 0]
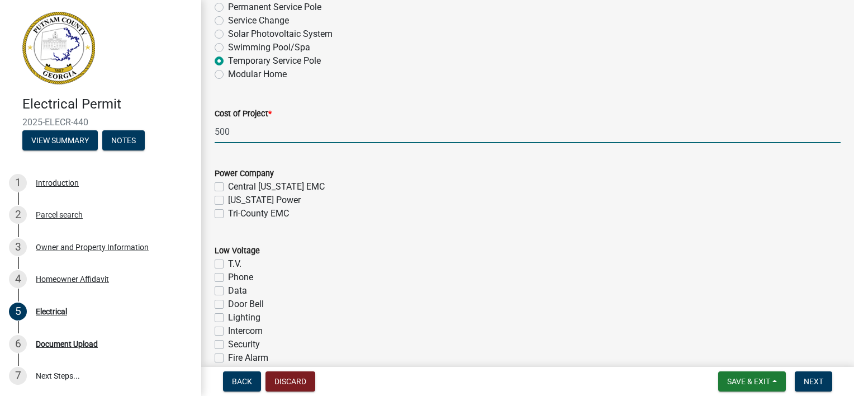
click at [255, 141] on input "500" at bounding box center [528, 131] width 626 height 23
type input "500"
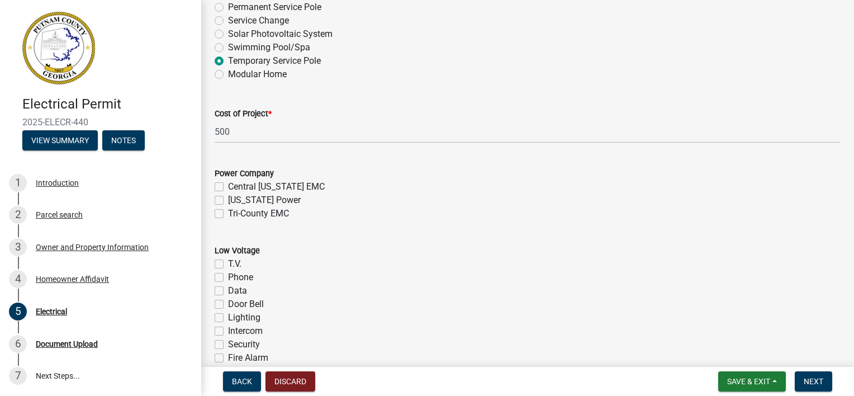
click at [225, 211] on div "Tri-County EMC" at bounding box center [528, 213] width 626 height 13
click at [228, 202] on label "[US_STATE] Power" at bounding box center [264, 199] width 73 height 13
click at [228, 201] on input "[US_STATE] Power" at bounding box center [231, 196] width 7 height 7
checkbox input "true"
checkbox input "false"
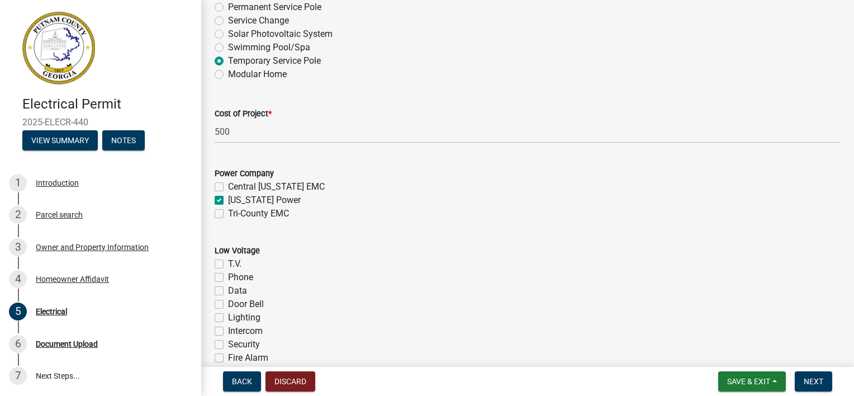
checkbox input "true"
checkbox input "false"
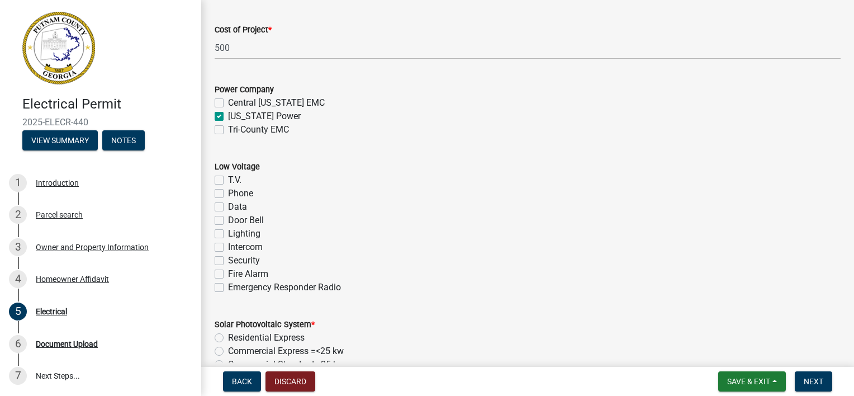
scroll to position [616, 0]
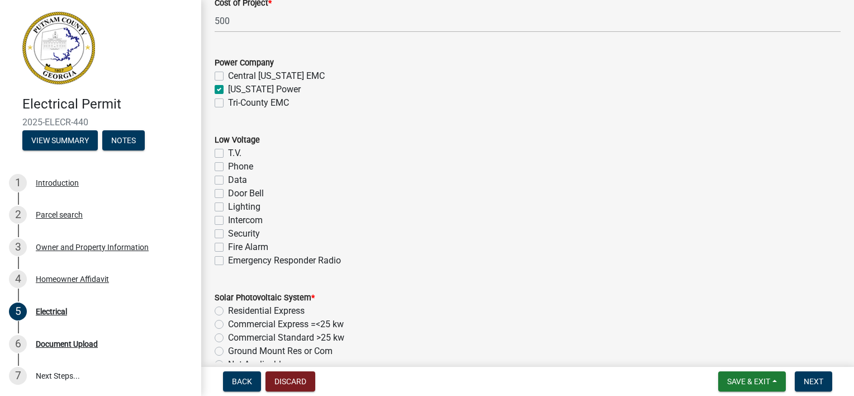
click at [228, 208] on label "Lighting" at bounding box center [244, 206] width 32 height 13
click at [228, 207] on input "Lighting" at bounding box center [231, 203] width 7 height 7
checkbox input "true"
checkbox input "false"
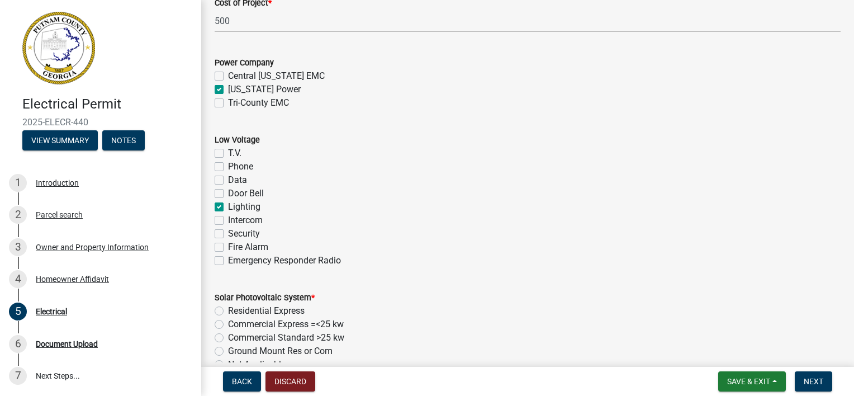
checkbox input "false"
checkbox input "true"
checkbox input "false"
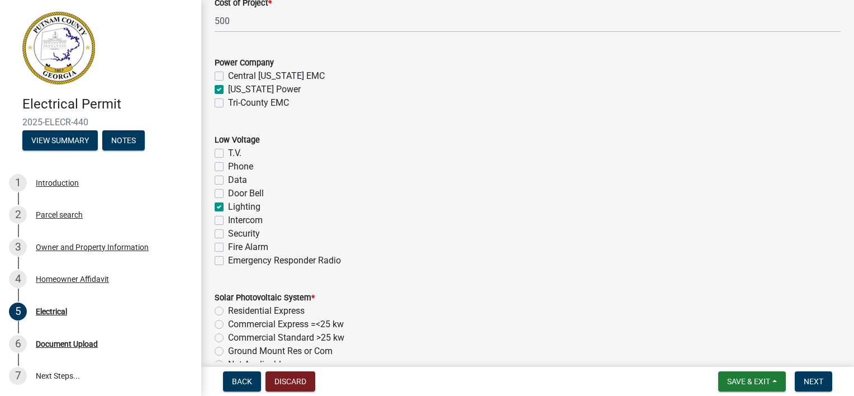
checkbox input "false"
click at [228, 192] on label "Door Bell" at bounding box center [246, 193] width 36 height 13
click at [228, 192] on input "Door Bell" at bounding box center [231, 190] width 7 height 7
checkbox input "true"
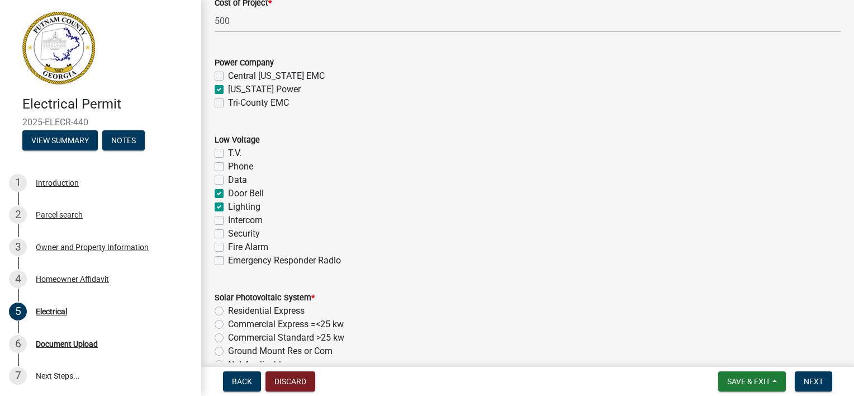
checkbox input "false"
checkbox input "true"
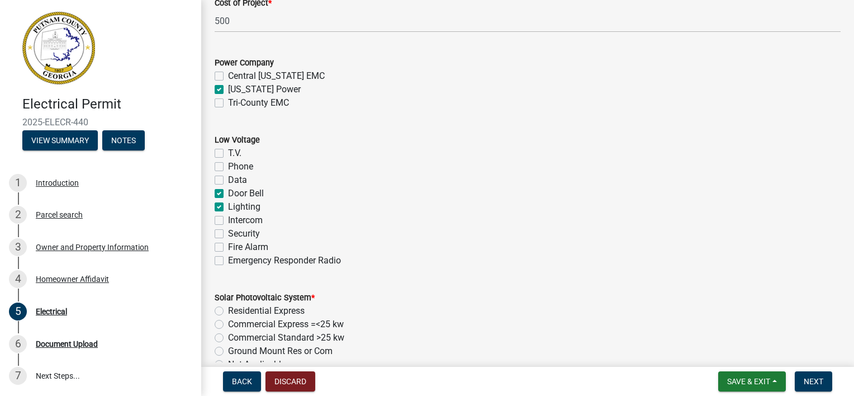
checkbox input "false"
click at [228, 167] on label "Phone" at bounding box center [240, 166] width 25 height 13
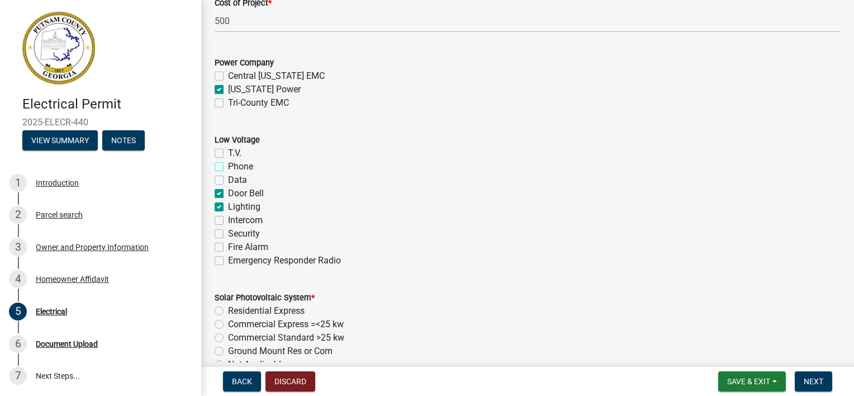
click at [228, 167] on input "Phone" at bounding box center [231, 163] width 7 height 7
checkbox input "true"
checkbox input "false"
checkbox input "true"
checkbox input "false"
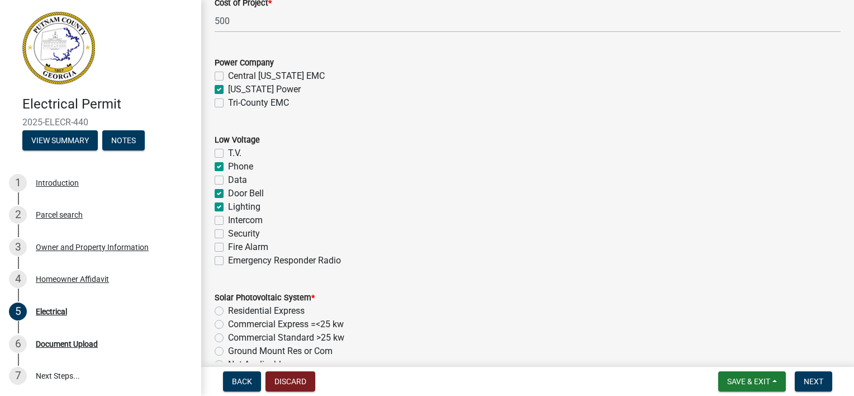
checkbox input "true"
checkbox input "false"
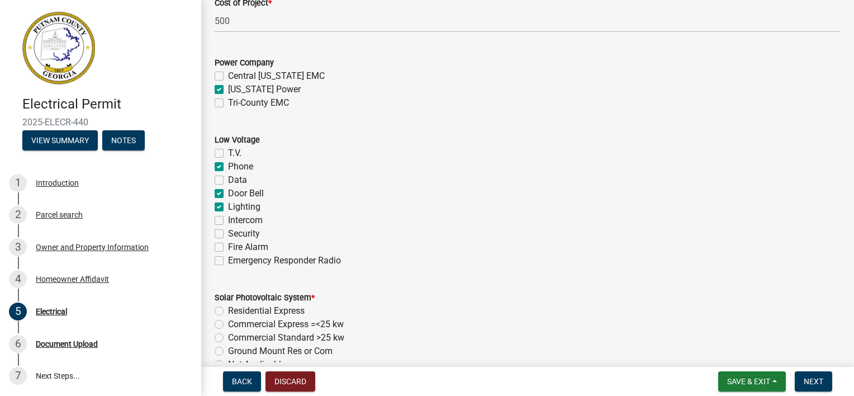
checkbox input "false"
click at [228, 157] on label "T.V." at bounding box center [234, 152] width 13 height 13
click at [228, 154] on input "T.V." at bounding box center [231, 149] width 7 height 7
checkbox input "true"
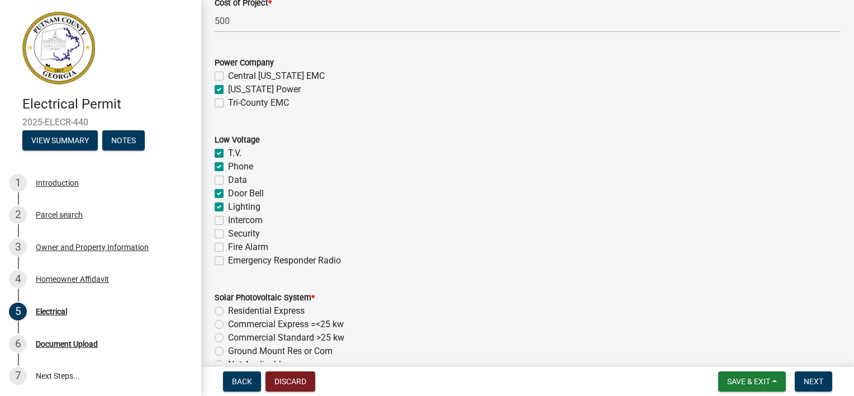
checkbox input "false"
checkbox input "true"
checkbox input "false"
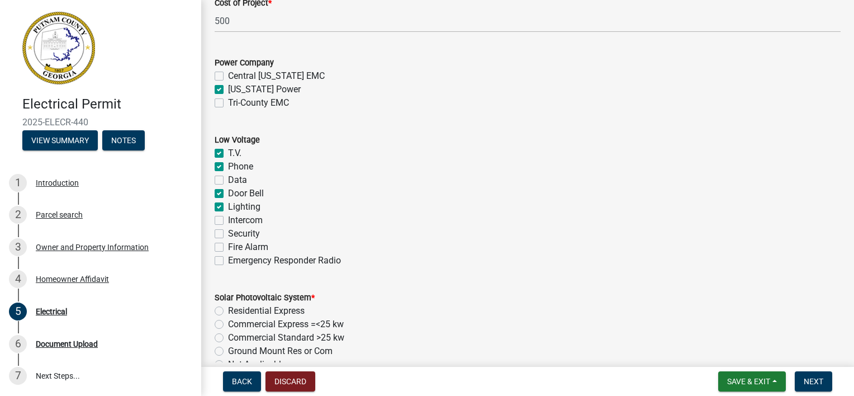
checkbox input "false"
click at [228, 232] on label "Security" at bounding box center [244, 233] width 32 height 13
click at [228, 232] on input "Security" at bounding box center [231, 230] width 7 height 7
checkbox input "true"
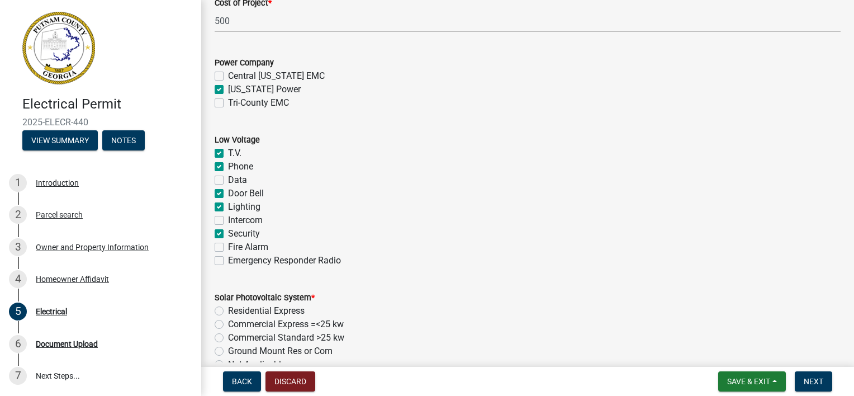
checkbox input "true"
checkbox input "false"
checkbox input "true"
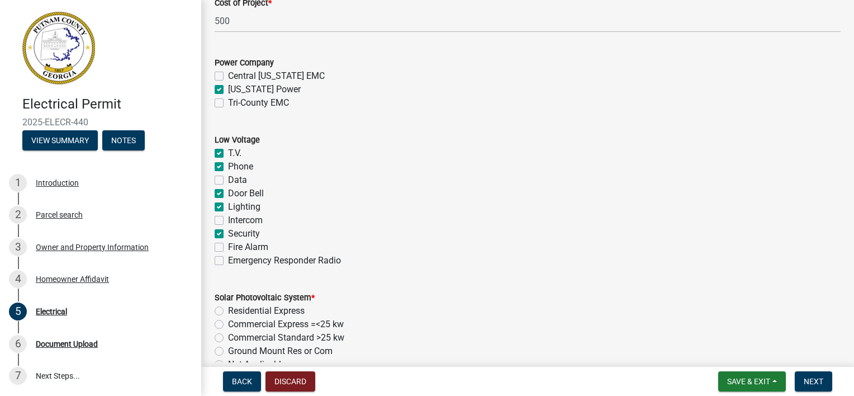
checkbox input "false"
checkbox input "true"
checkbox input "false"
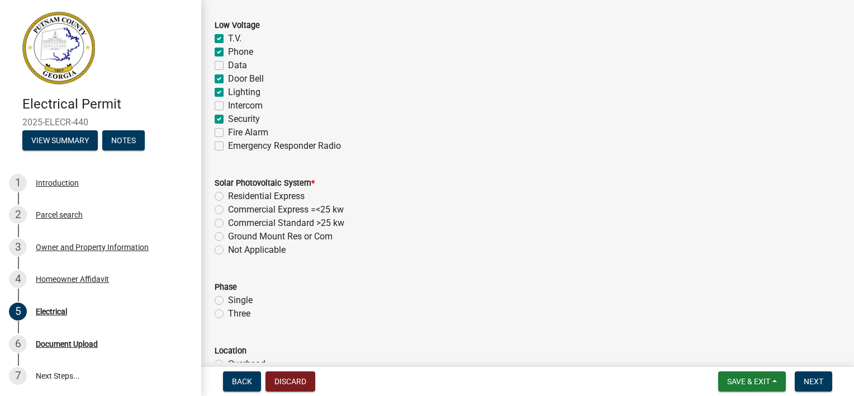
scroll to position [788, 0]
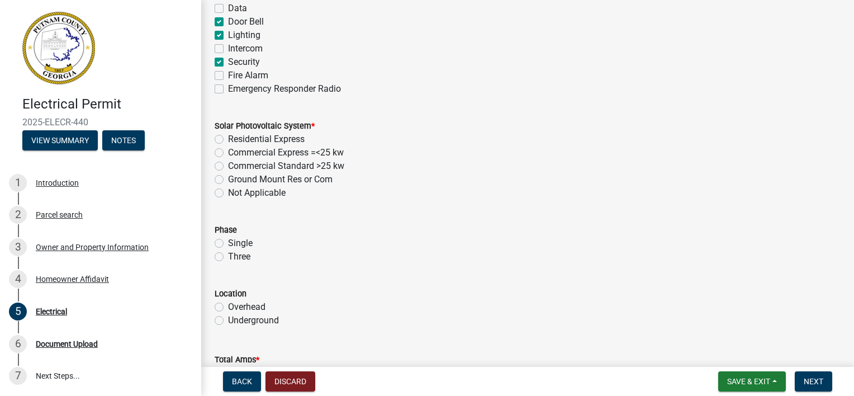
click at [228, 195] on label "Not Applicable" at bounding box center [257, 192] width 58 height 13
click at [228, 193] on input "Not Applicable" at bounding box center [231, 189] width 7 height 7
radio input "true"
click at [228, 240] on label "Single" at bounding box center [240, 243] width 25 height 13
click at [228, 240] on input "Single" at bounding box center [231, 240] width 7 height 7
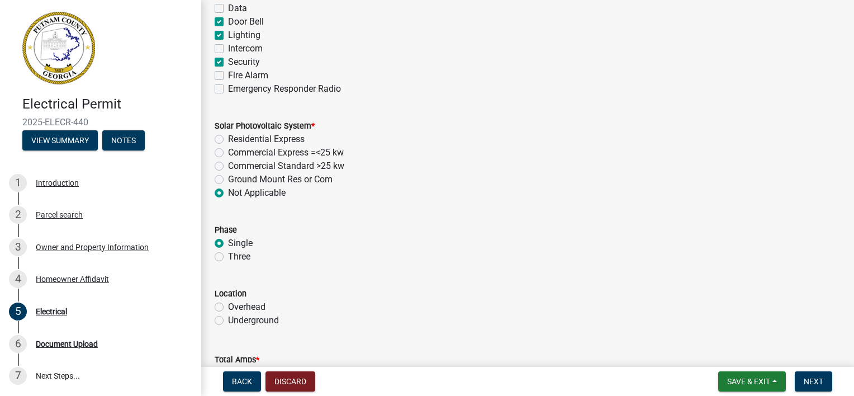
radio input "true"
click at [228, 308] on label "Overhead" at bounding box center [246, 306] width 37 height 13
click at [228, 308] on input "Overhead" at bounding box center [231, 303] width 7 height 7
radio input "true"
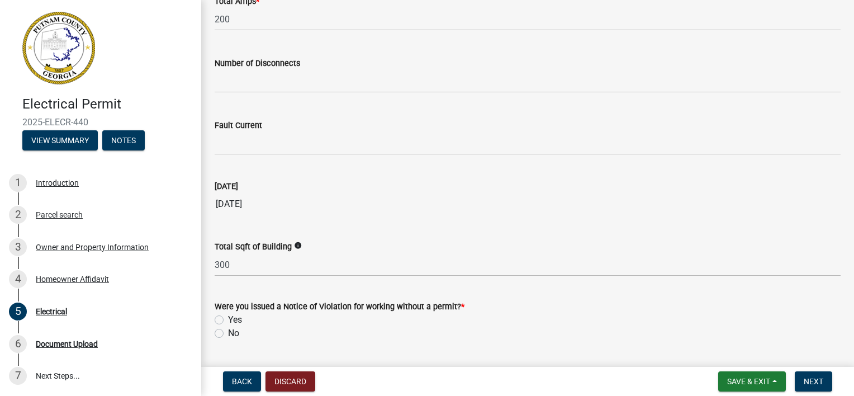
scroll to position [1177, 0]
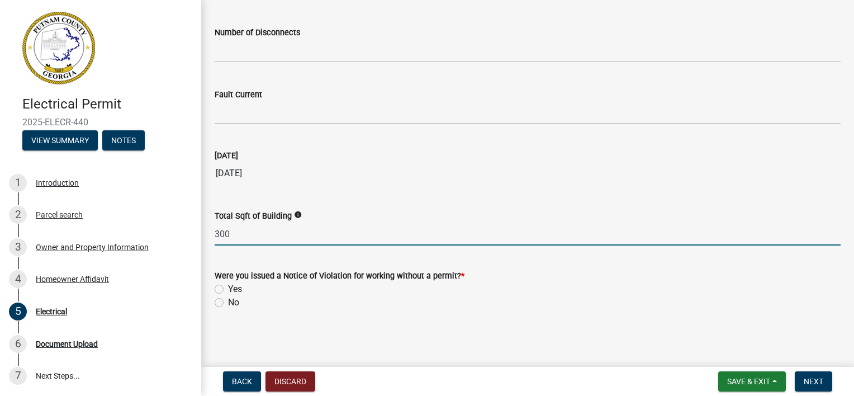
click at [236, 232] on input "300" at bounding box center [528, 234] width 626 height 23
type input "3"
type input "1420"
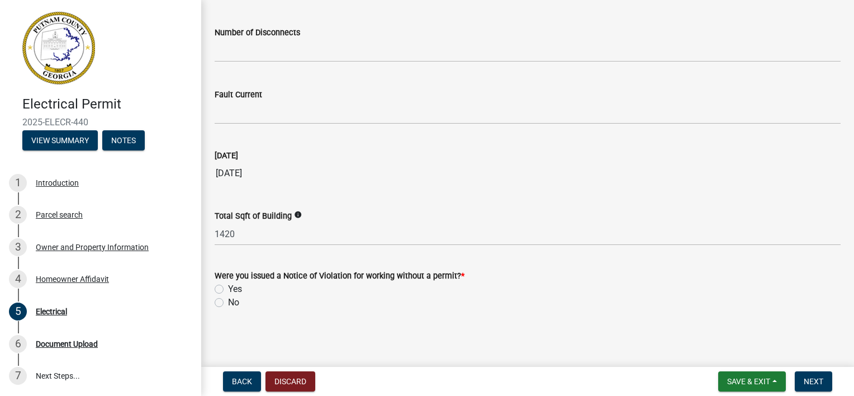
click at [228, 300] on label "No" at bounding box center [233, 302] width 11 height 13
click at [228, 300] on input "No" at bounding box center [231, 299] width 7 height 7
radio input "true"
click at [816, 385] on span "Next" at bounding box center [814, 381] width 20 height 9
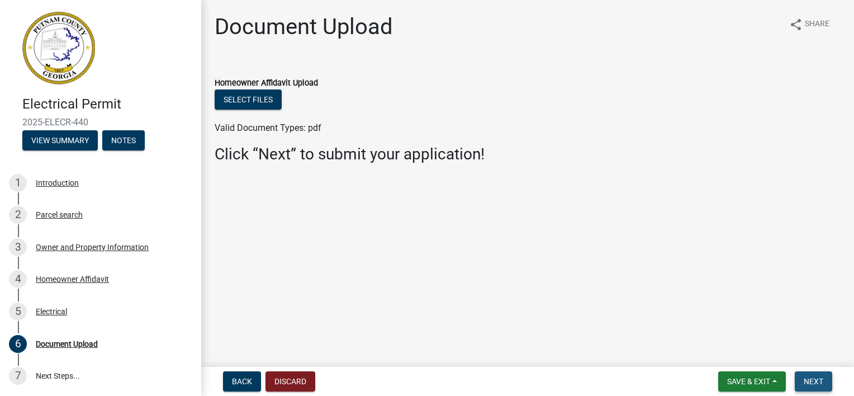
click at [809, 377] on span "Next" at bounding box center [814, 381] width 20 height 9
